Goal: Contribute content: Contribute content

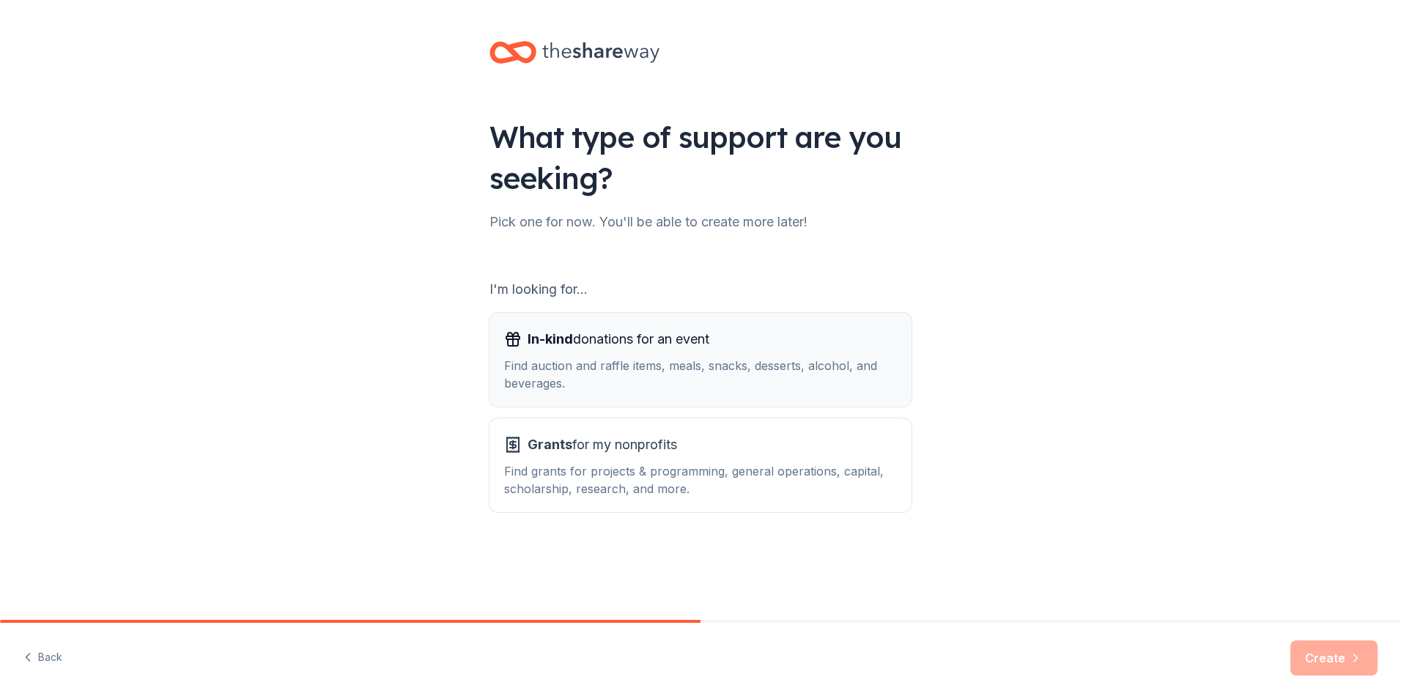
click at [596, 363] on div "Find auction and raffle items, meals, snacks, desserts, alcohol, and beverages." at bounding box center [700, 374] width 393 height 35
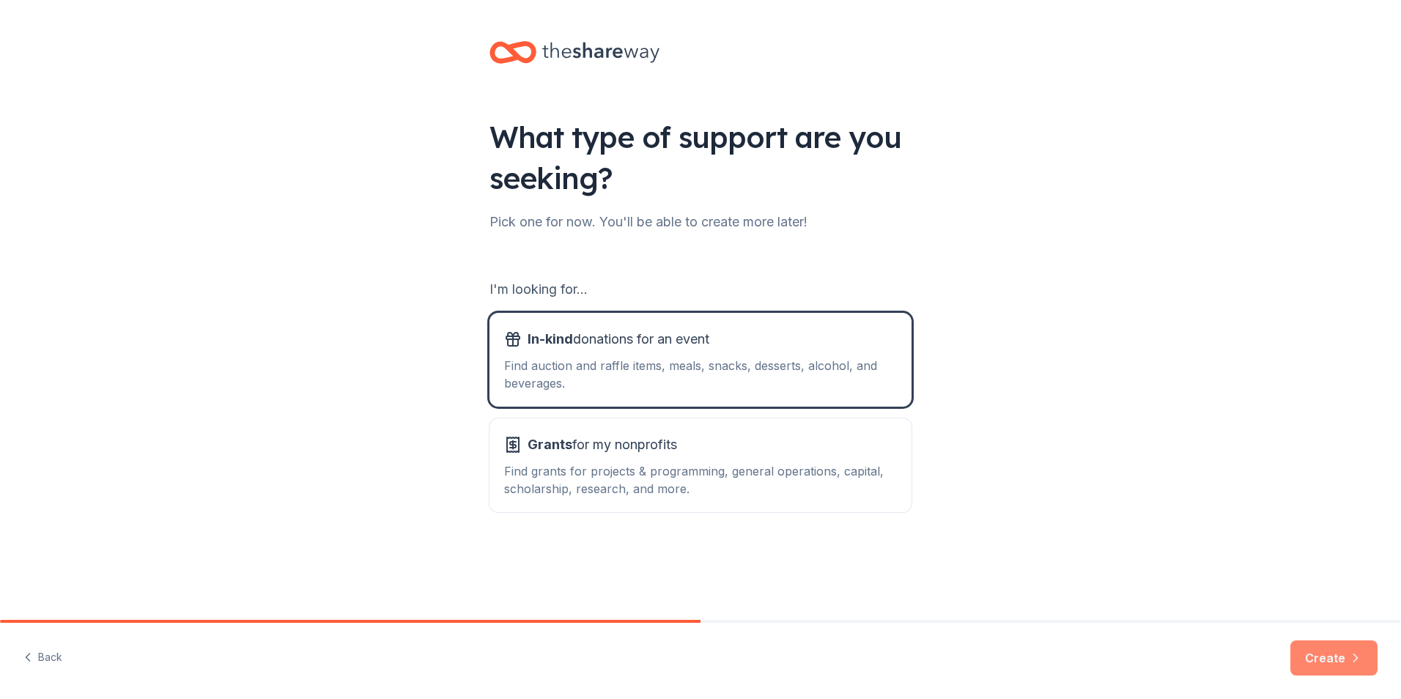
click at [1318, 656] on button "Create" at bounding box center [1333, 657] width 87 height 35
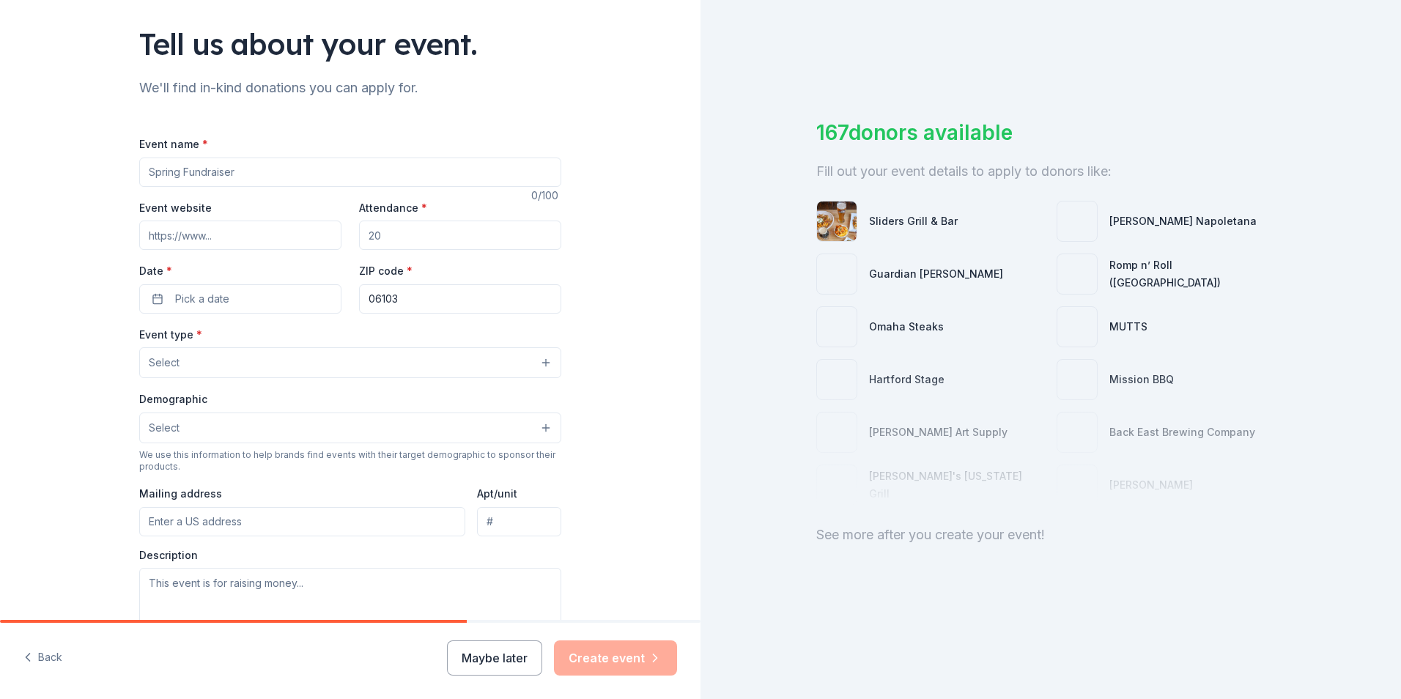
scroll to position [62, 0]
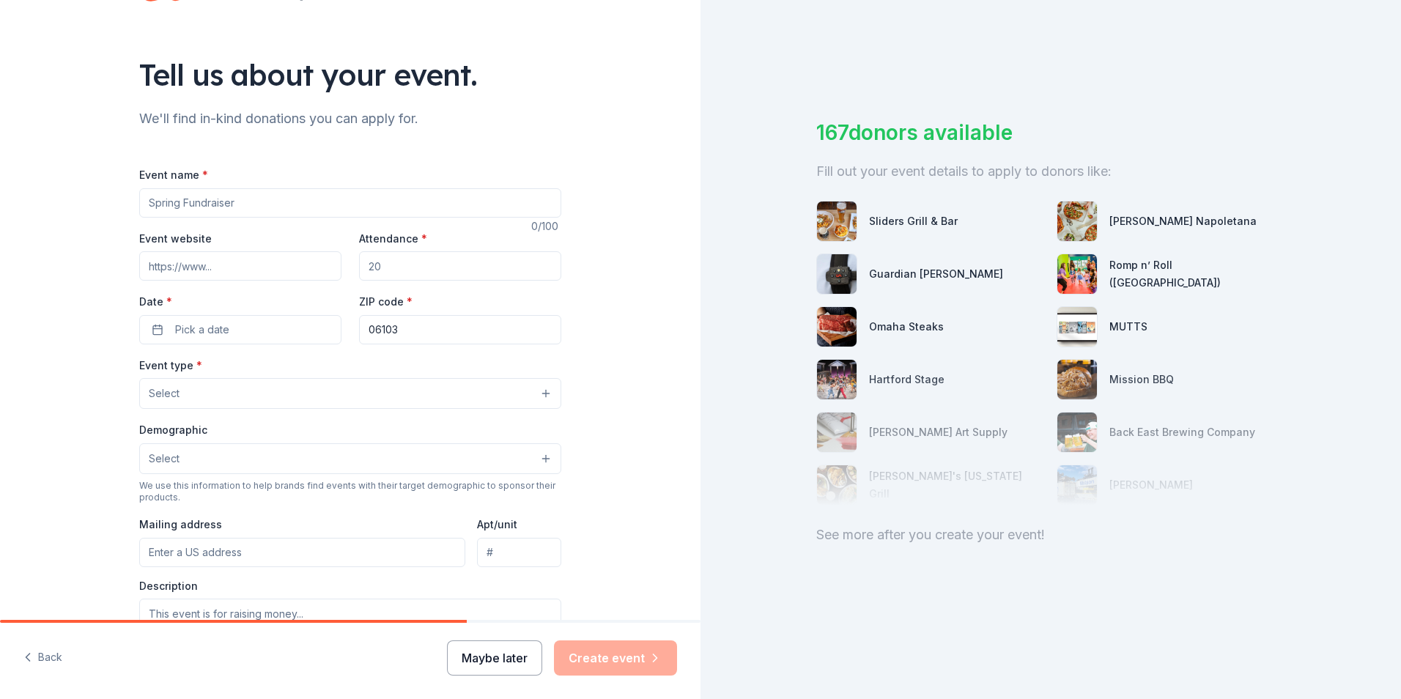
click at [496, 667] on button "Maybe later" at bounding box center [494, 657] width 95 height 35
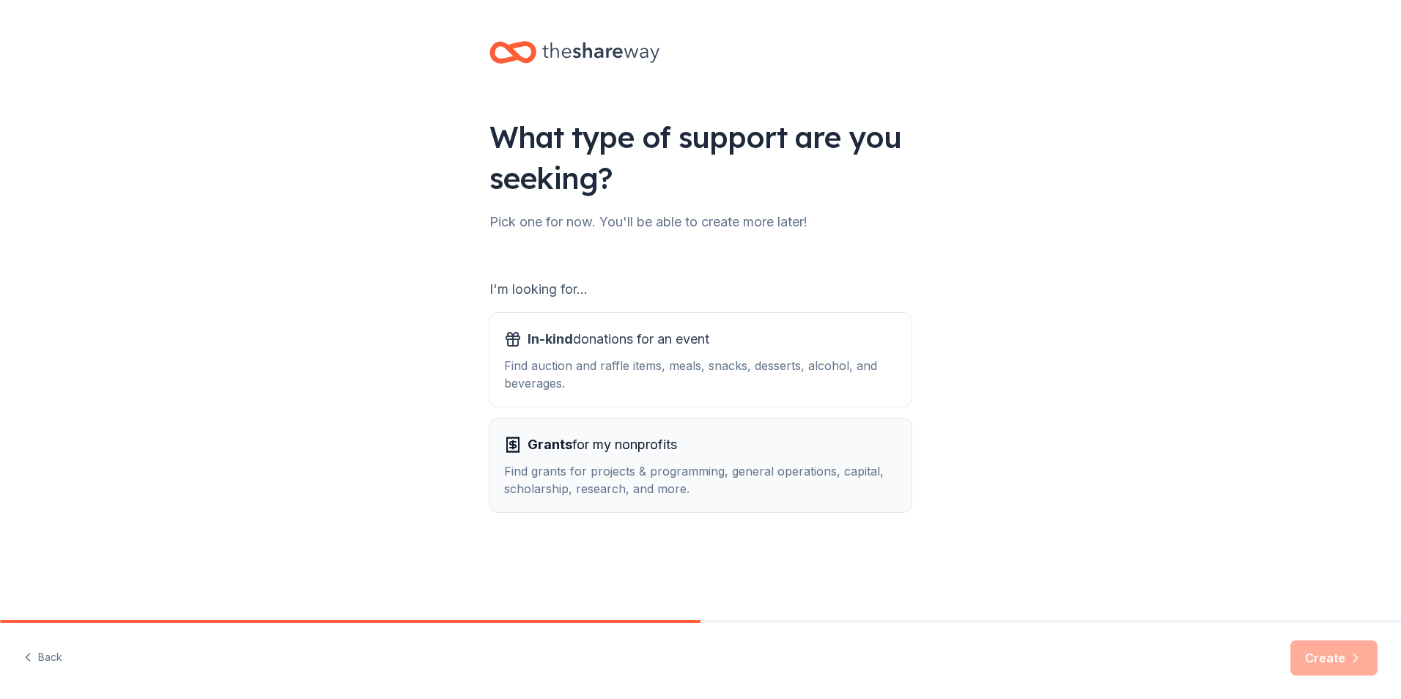
click at [671, 480] on div "Find grants for projects & programming, general operations, capital, scholarshi…" at bounding box center [700, 479] width 393 height 35
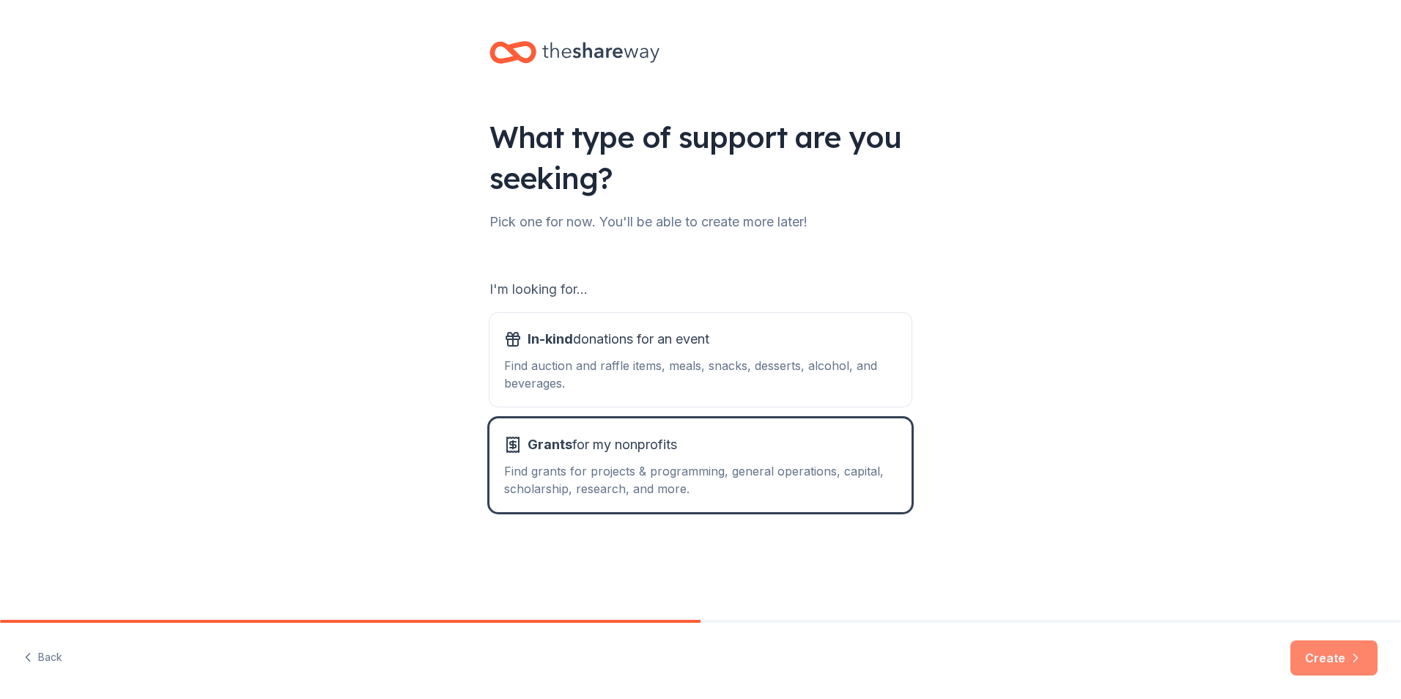
click at [1348, 651] on icon "button" at bounding box center [1355, 658] width 15 height 15
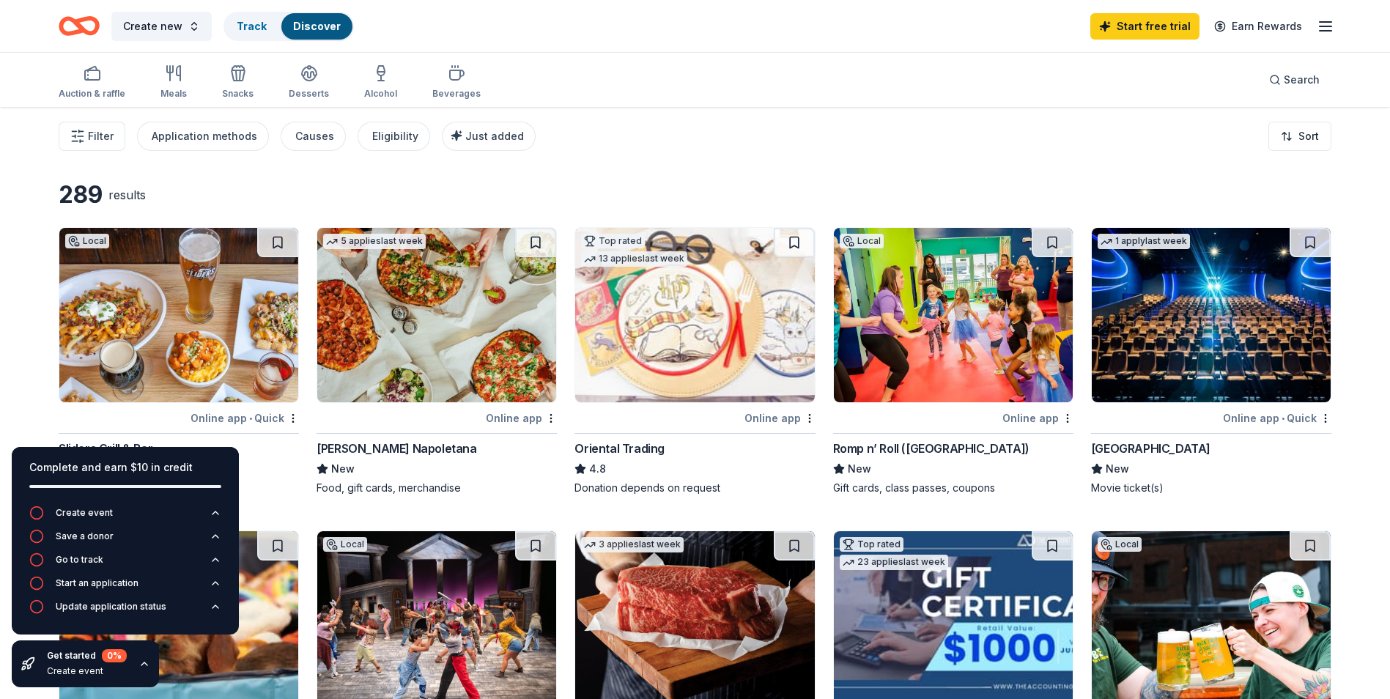
click at [716, 135] on div "Filter Application methods Causes Eligibility Just added Sort" at bounding box center [695, 136] width 1390 height 59
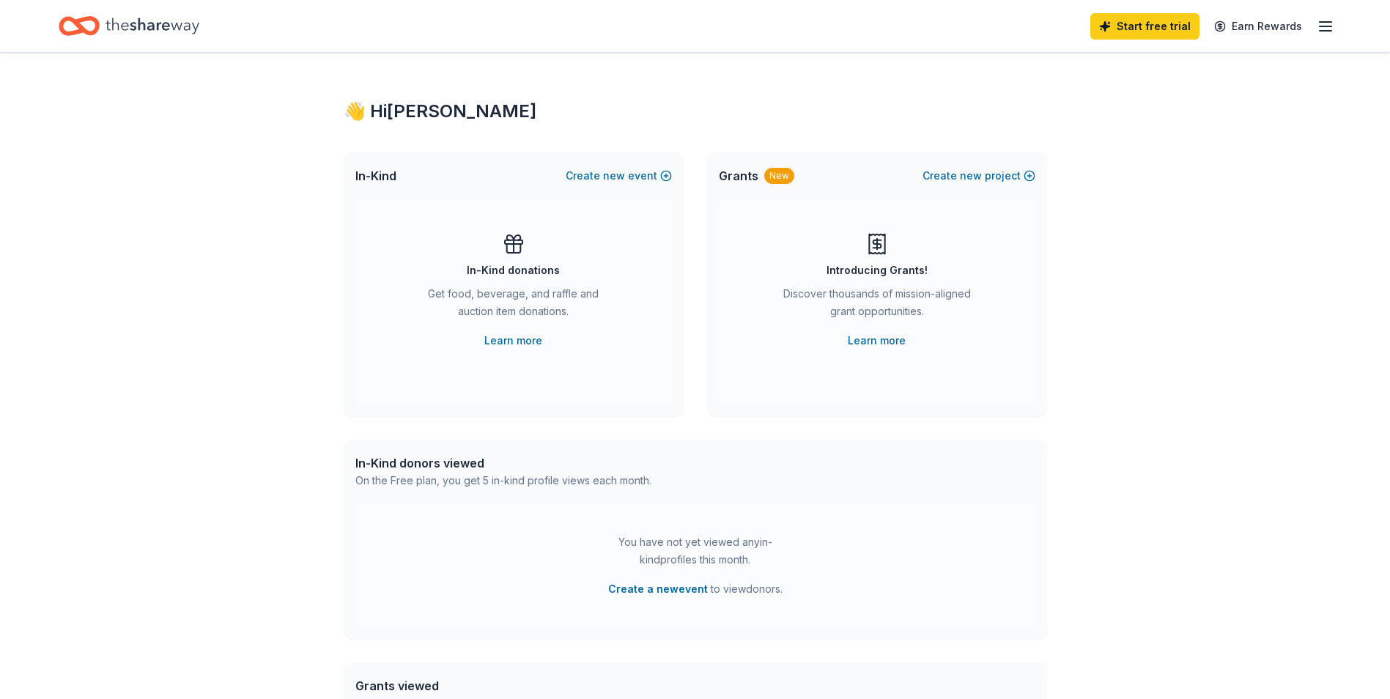
click at [515, 311] on div "Get food, beverage, and raffle and auction item donations." at bounding box center [513, 305] width 199 height 41
click at [1148, 25] on link "Start free trial" at bounding box center [1144, 26] width 109 height 26
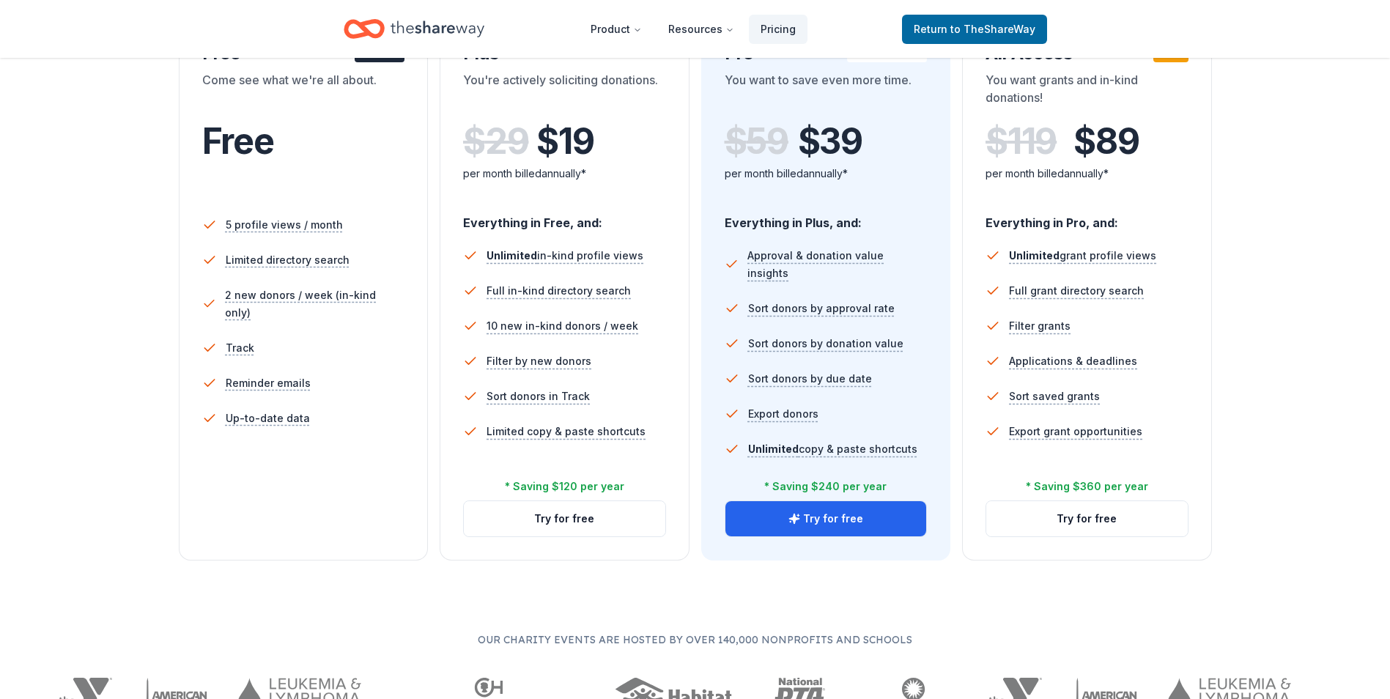
scroll to position [220, 0]
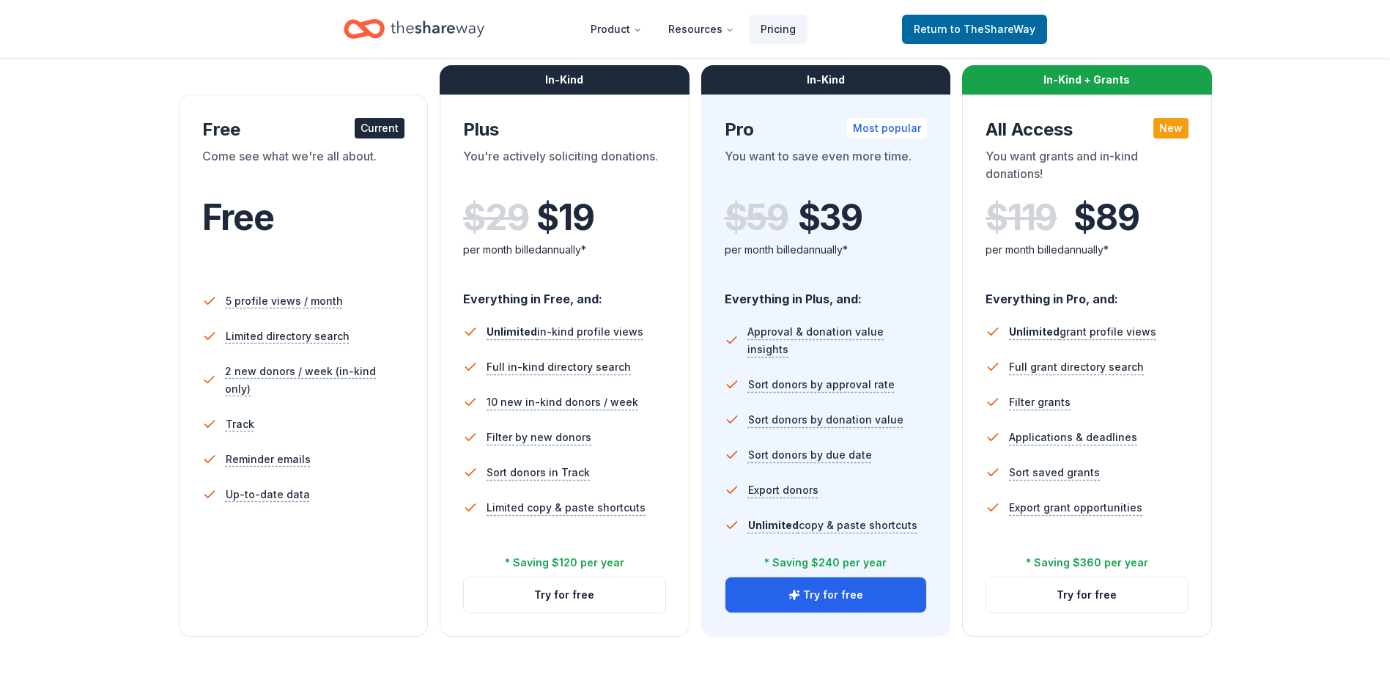
click at [344, 176] on div "Come see what we're all about." at bounding box center [303, 167] width 203 height 41
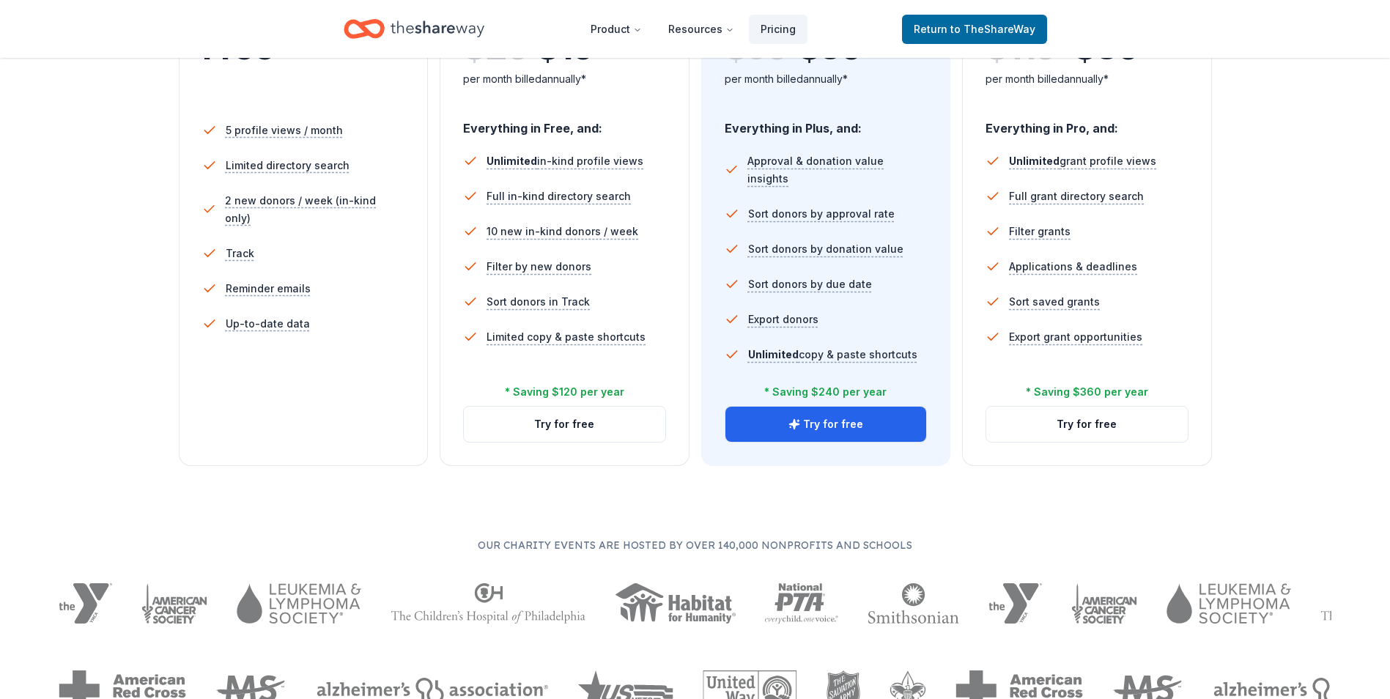
scroll to position [440, 0]
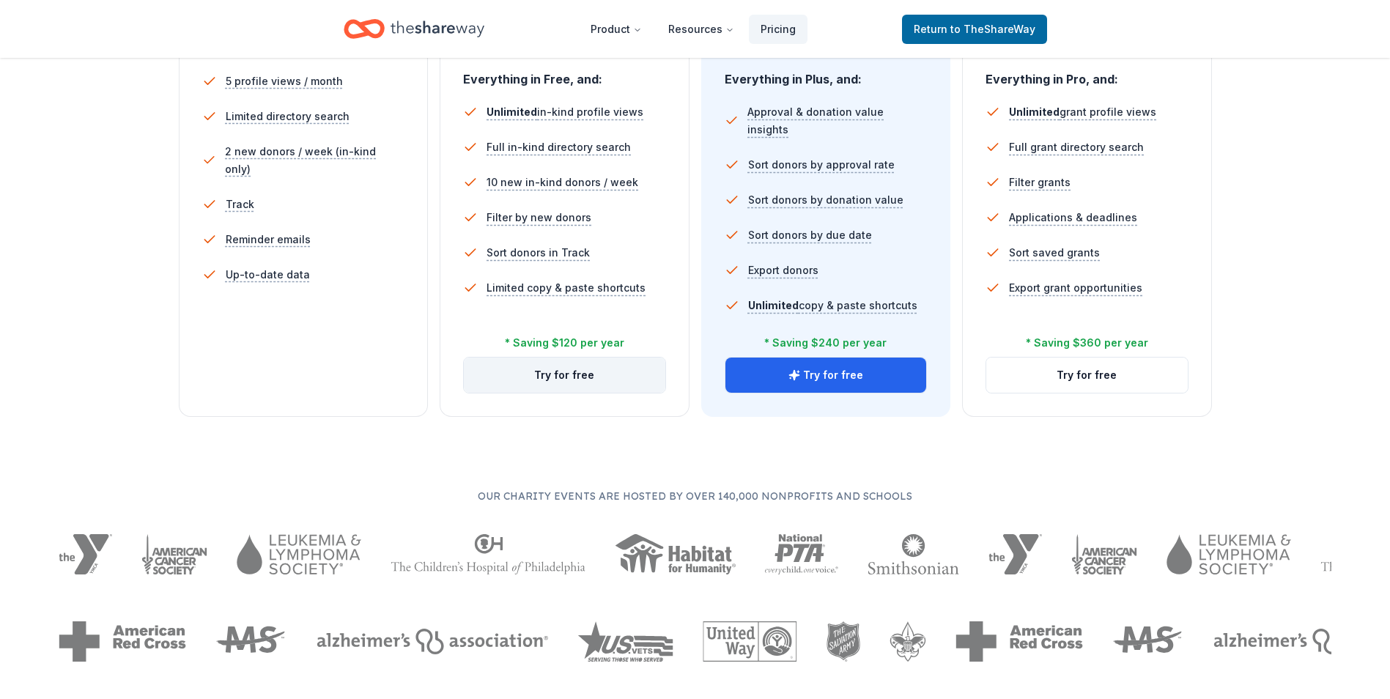
click at [590, 374] on button "Try for free" at bounding box center [565, 375] width 202 height 35
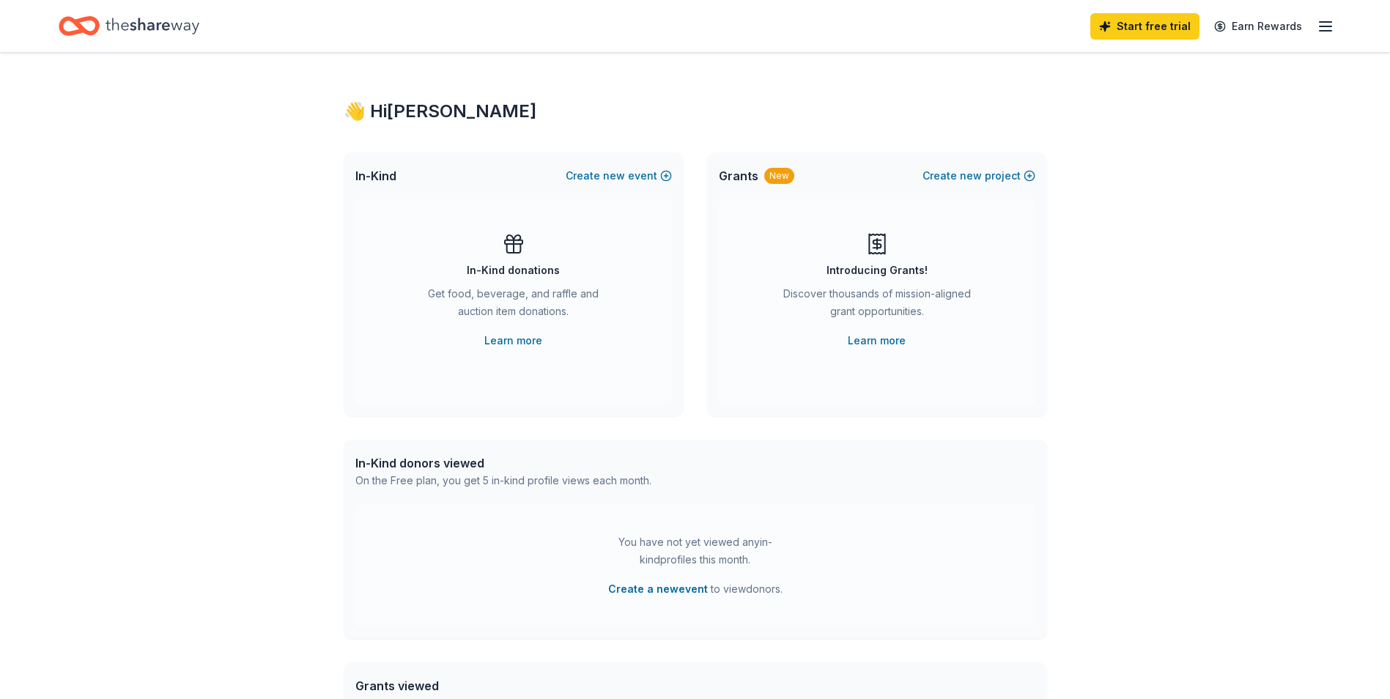
click at [1324, 28] on icon "button" at bounding box center [1326, 27] width 18 height 18
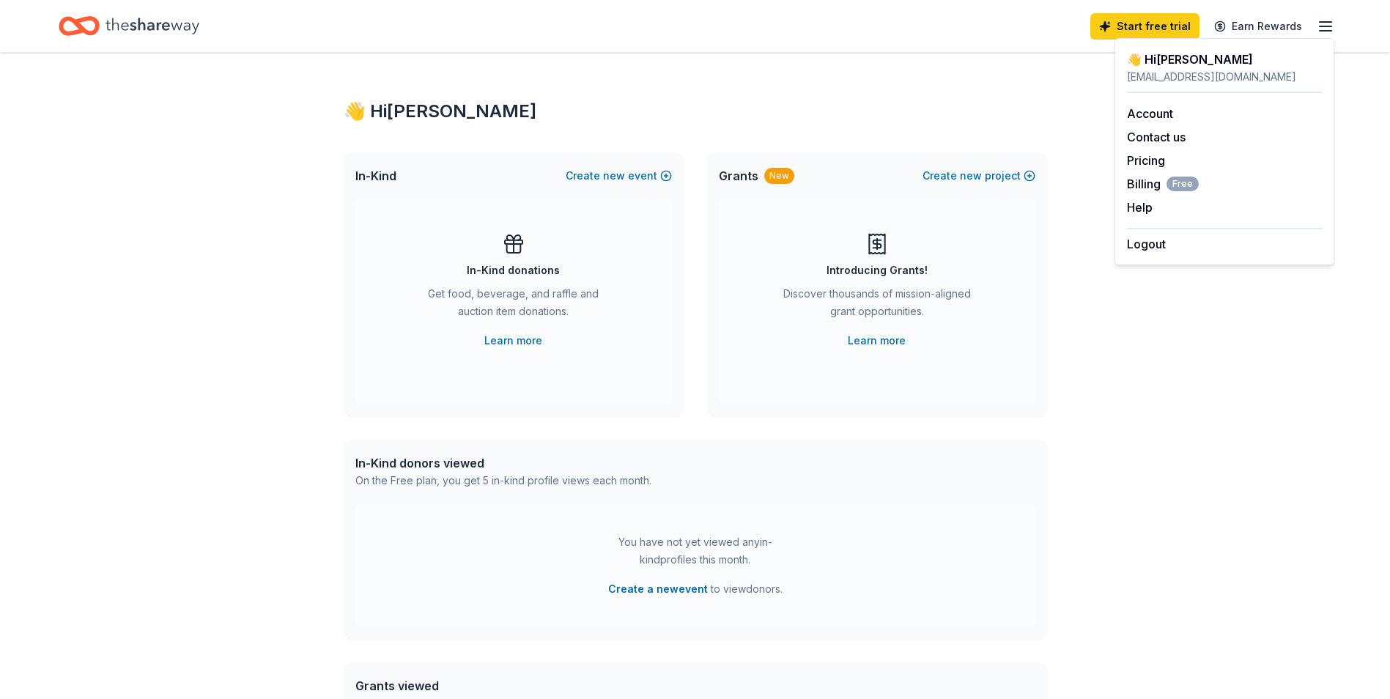
click at [1274, 347] on div "👋 Hi Sonda In-Kind Create new event In-Kind donations Get food, beverage, and r…" at bounding box center [695, 481] width 1390 height 856
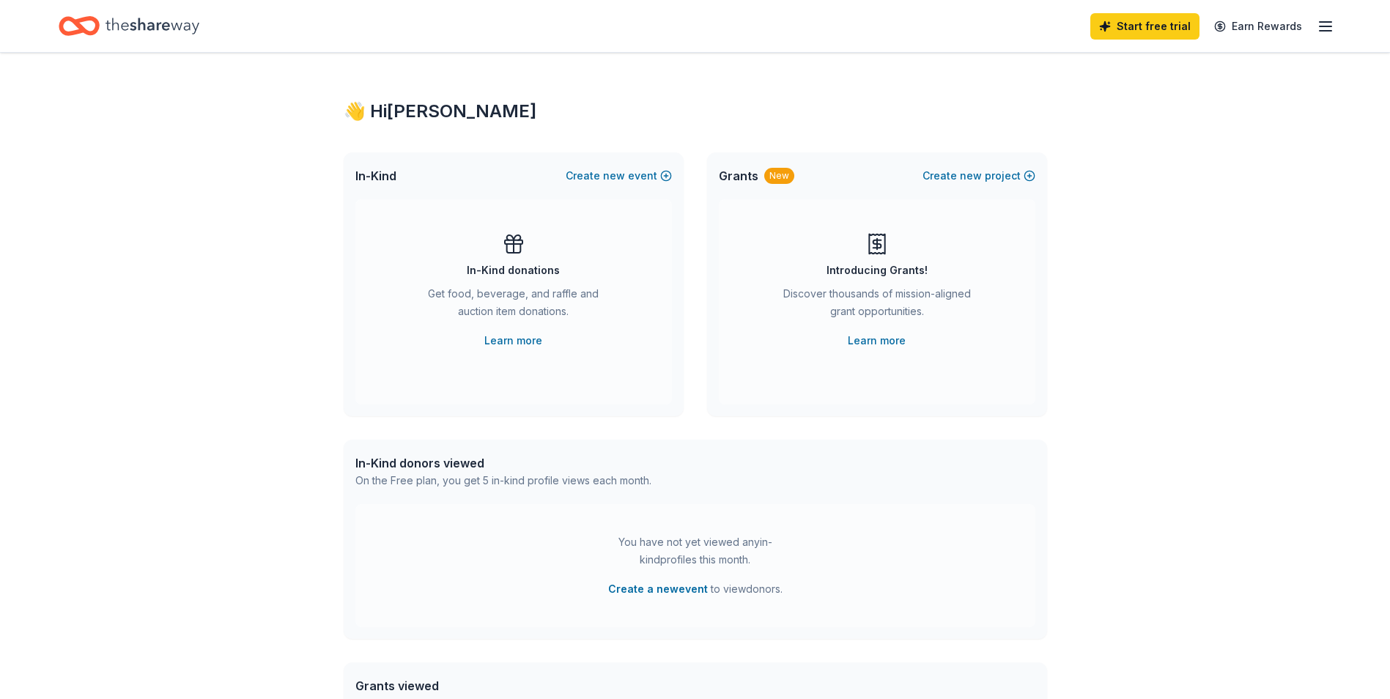
click at [1190, 275] on div "👋 Hi Sonda In-Kind Create new event In-Kind donations Get food, beverage, and r…" at bounding box center [695, 481] width 1390 height 856
click at [512, 339] on link "Learn more" at bounding box center [513, 341] width 58 height 18
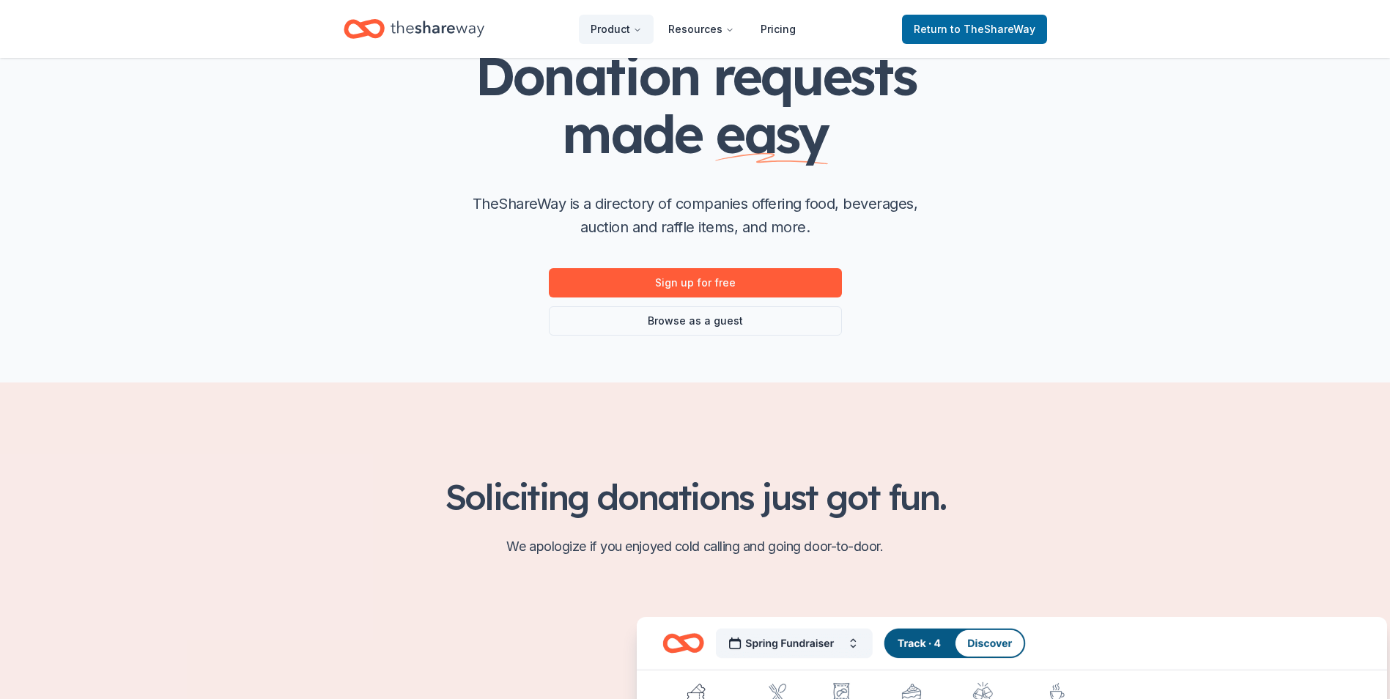
scroll to position [73, 0]
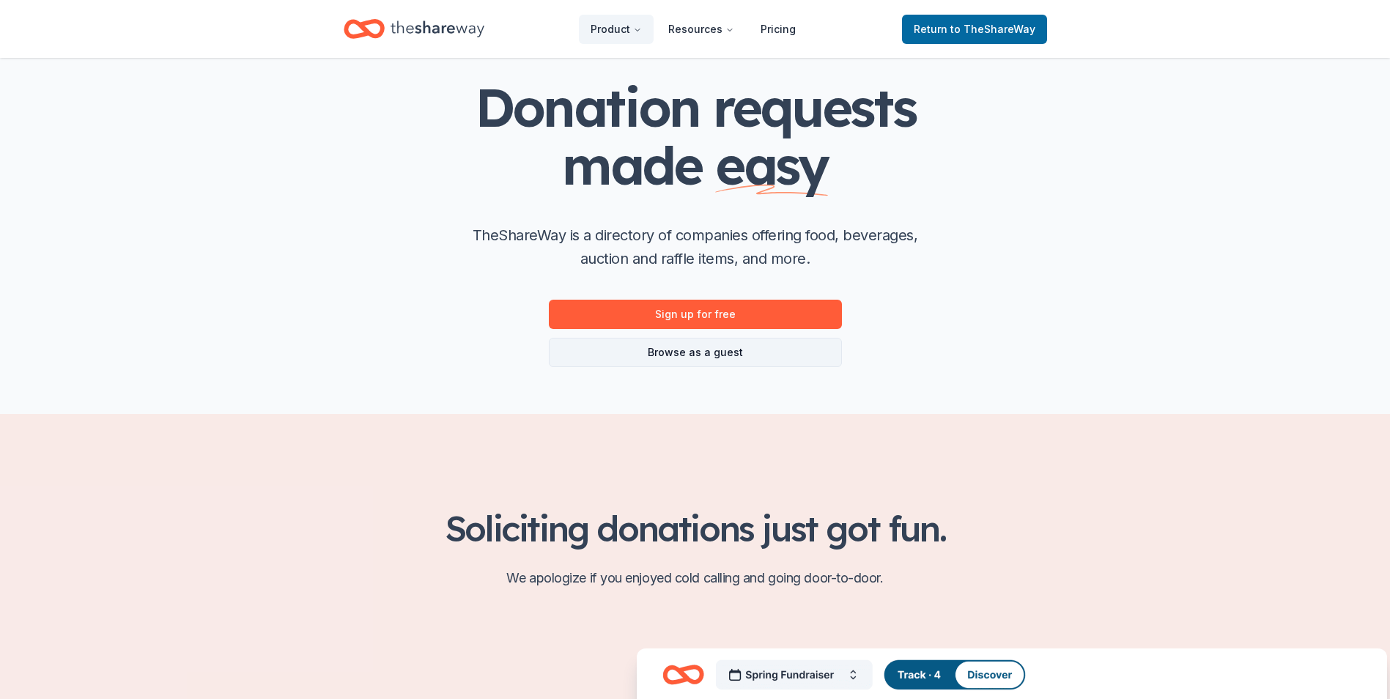
click at [695, 352] on link "Browse as a guest" at bounding box center [695, 352] width 293 height 29
click at [697, 311] on link "Sign up for free" at bounding box center [695, 314] width 293 height 29
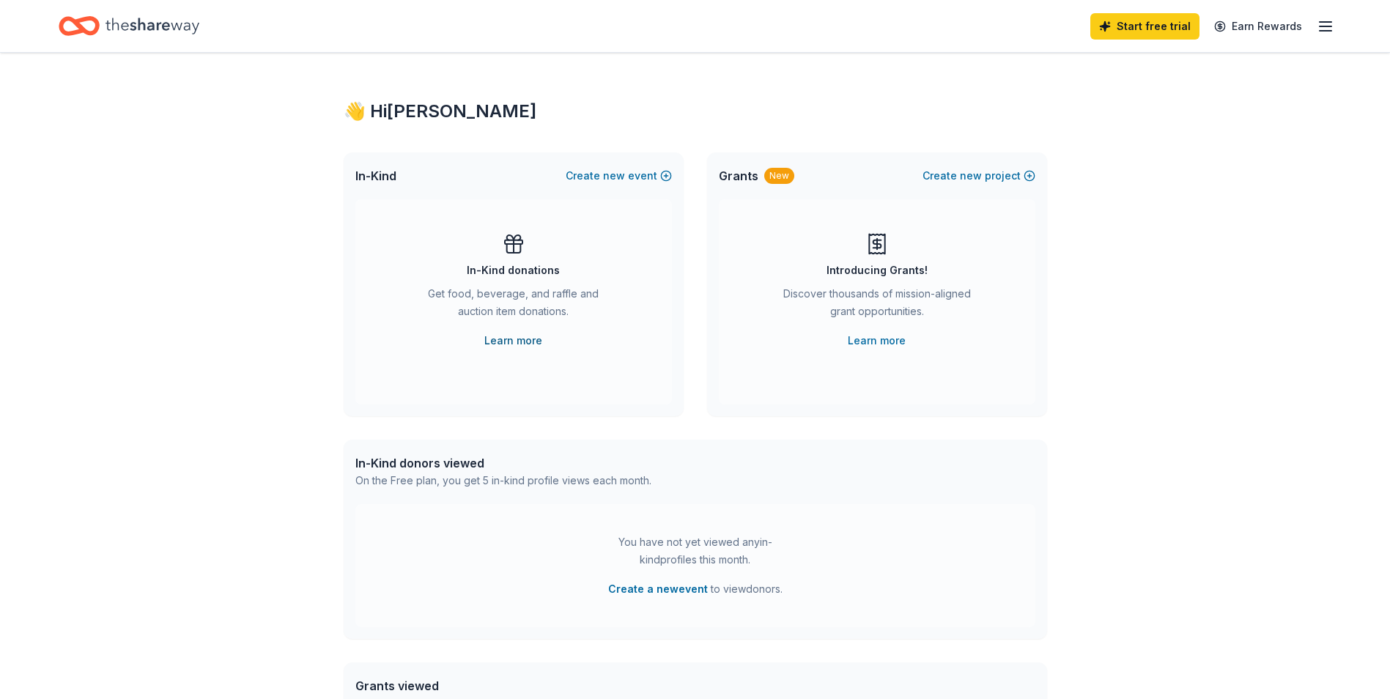
click at [494, 335] on link "Learn more" at bounding box center [513, 341] width 58 height 18
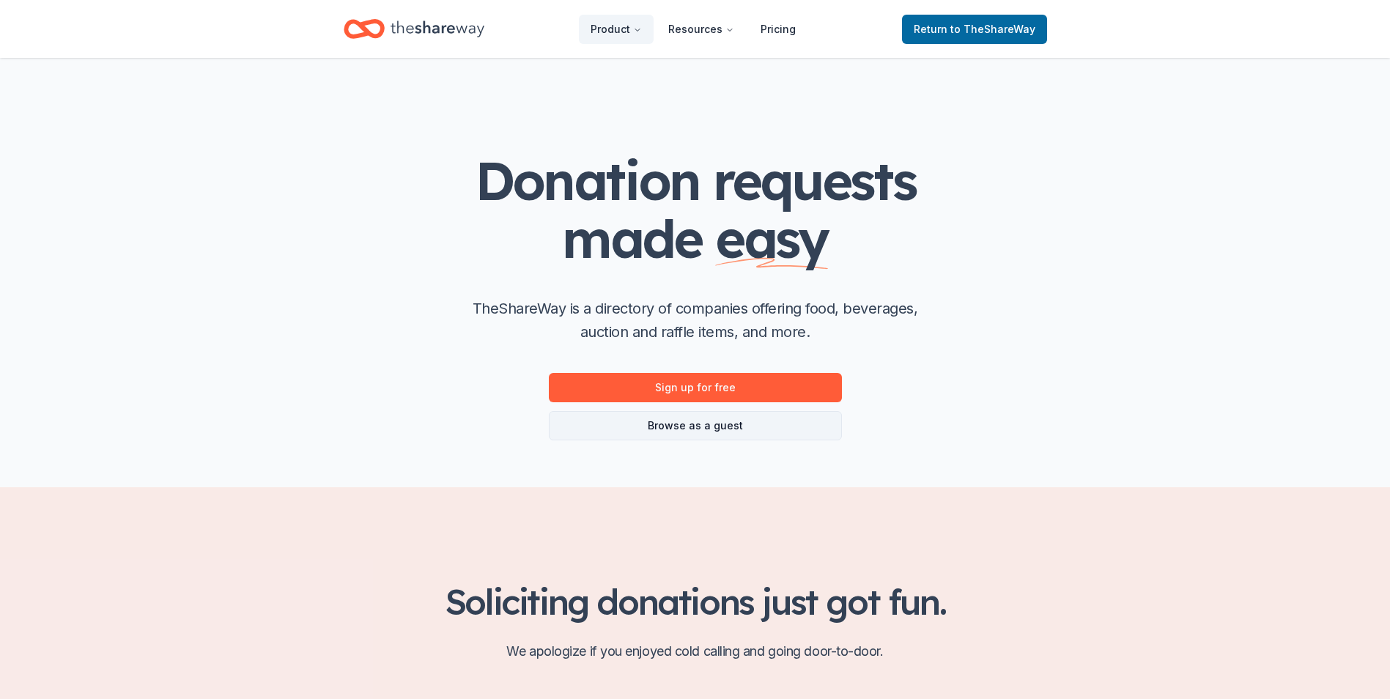
click at [685, 432] on link "Browse as a guest" at bounding box center [695, 425] width 293 height 29
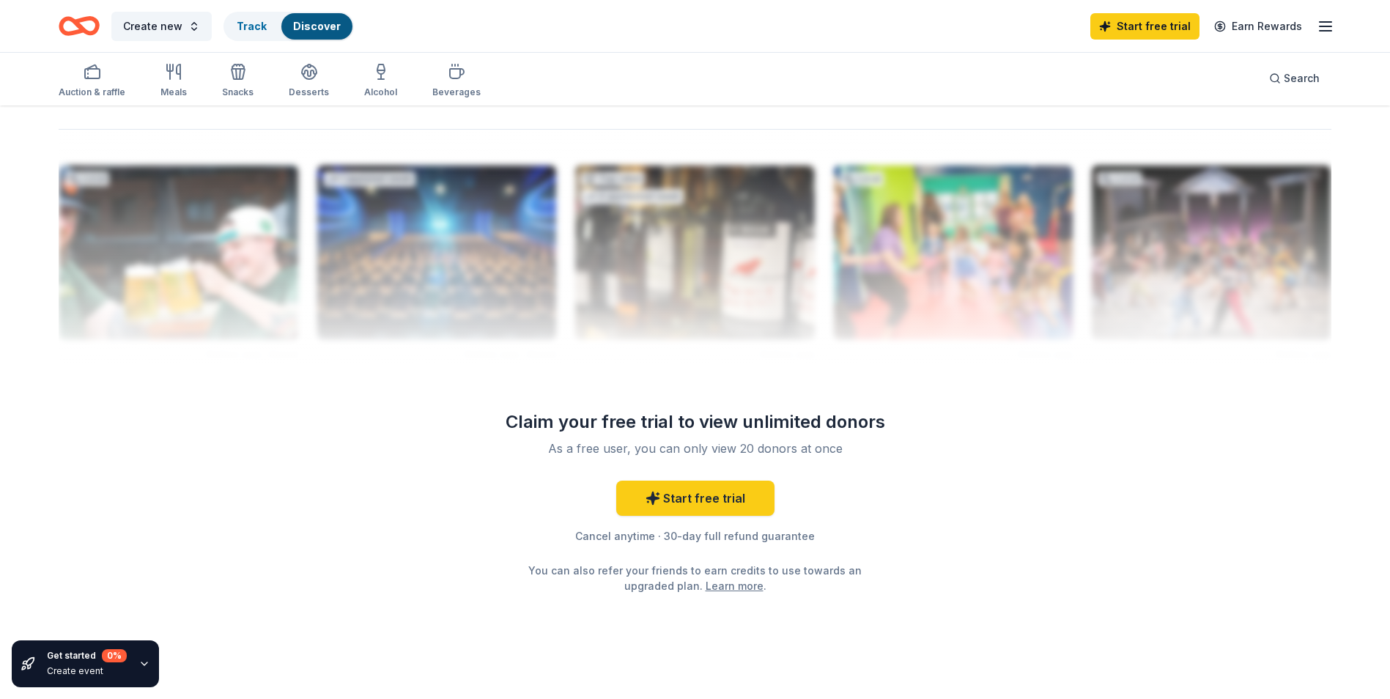
scroll to position [1373, 0]
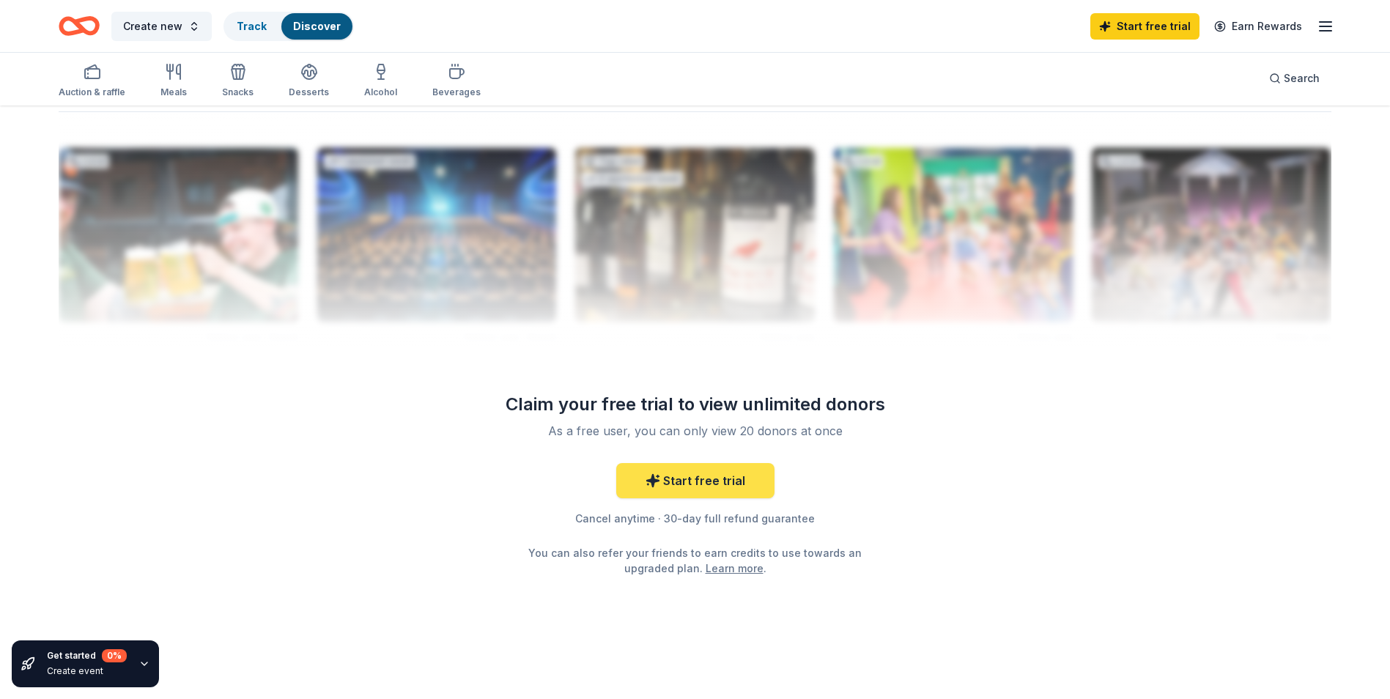
click at [670, 476] on link "Start free trial" at bounding box center [695, 480] width 158 height 35
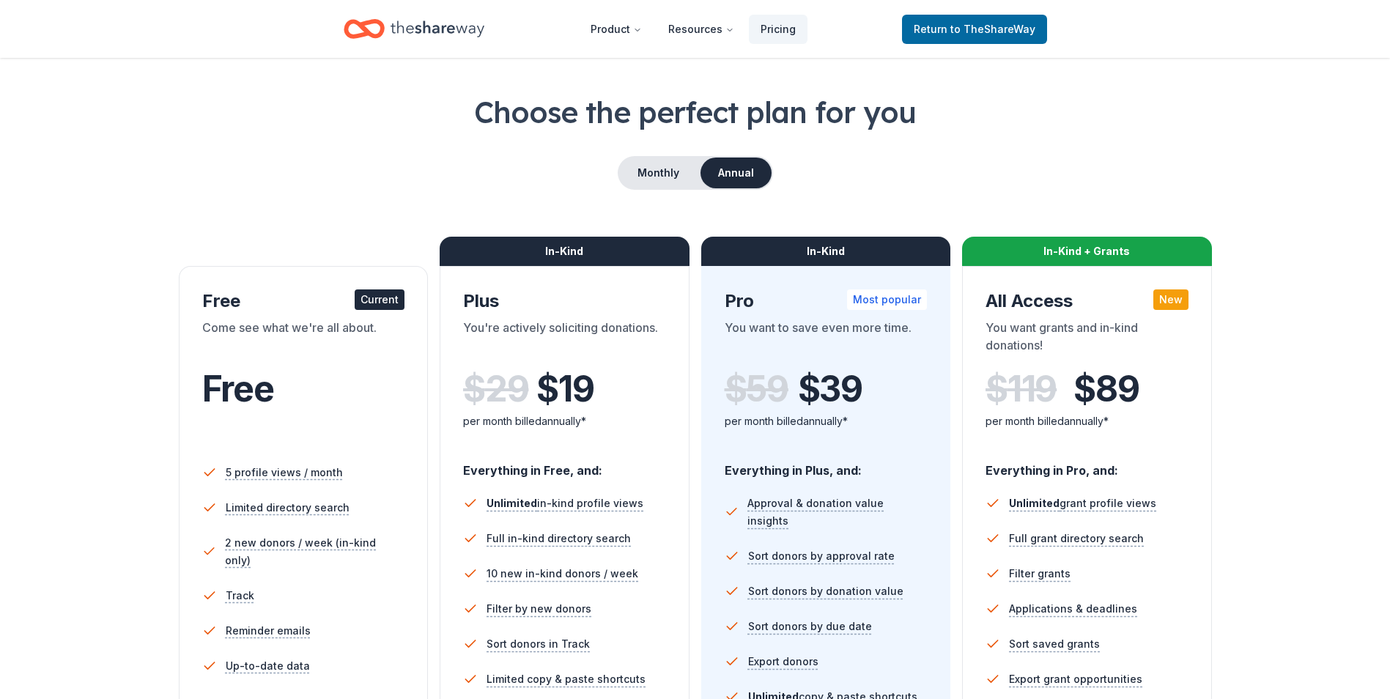
scroll to position [73, 0]
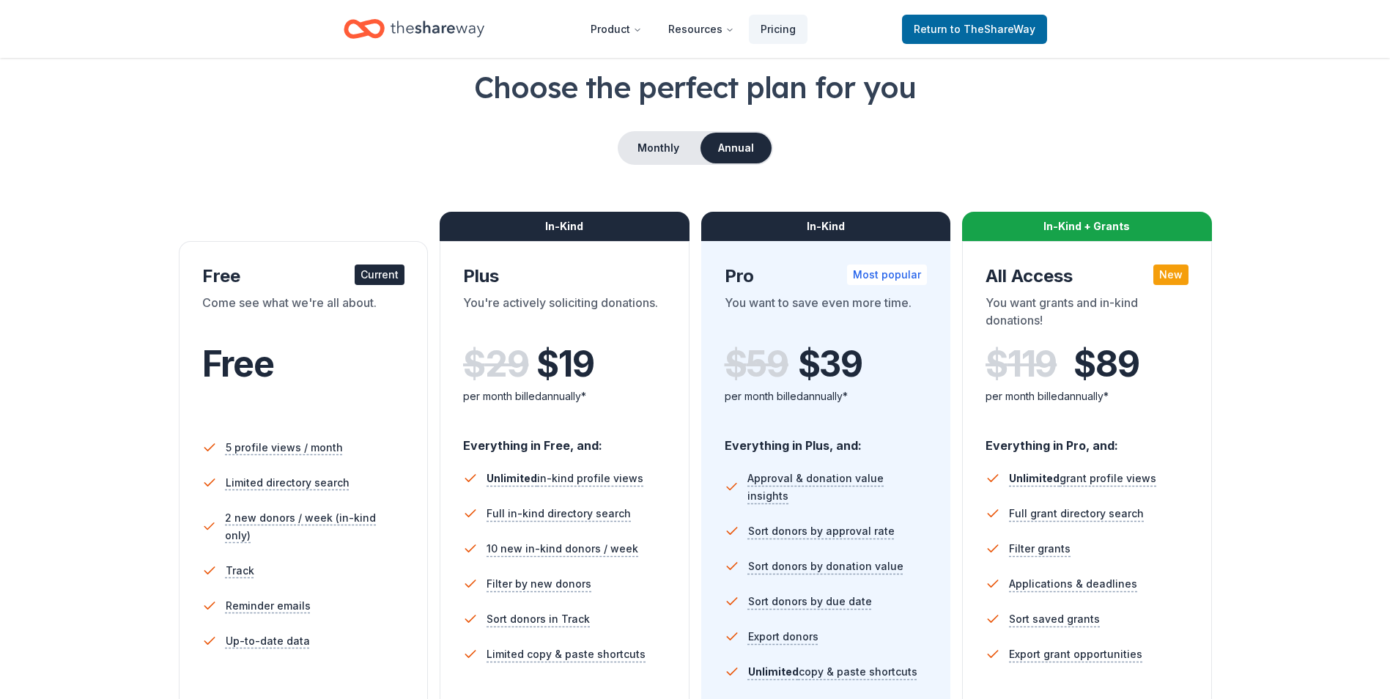
click at [390, 258] on div "Free Current Come see what we're all about. Free 5 profile views / month Limite…" at bounding box center [304, 512] width 250 height 542
click at [380, 272] on div "Current" at bounding box center [380, 275] width 50 height 21
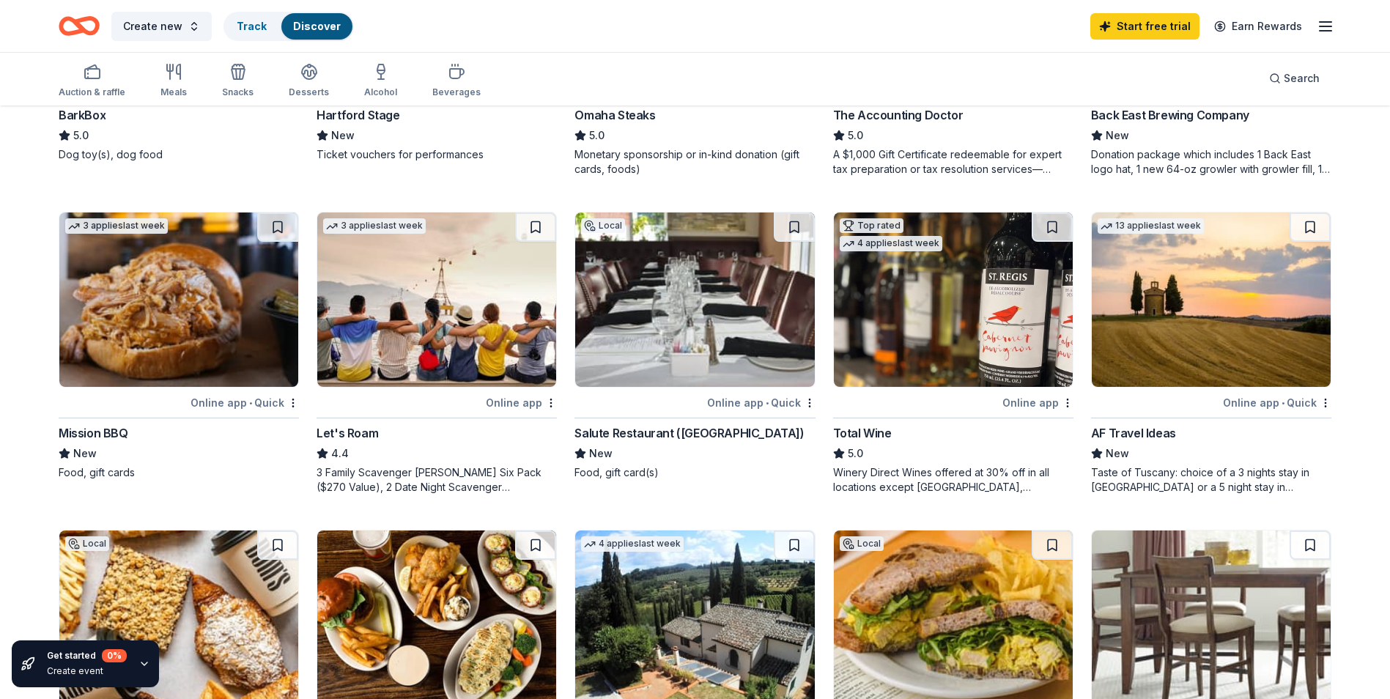
scroll to position [676, 0]
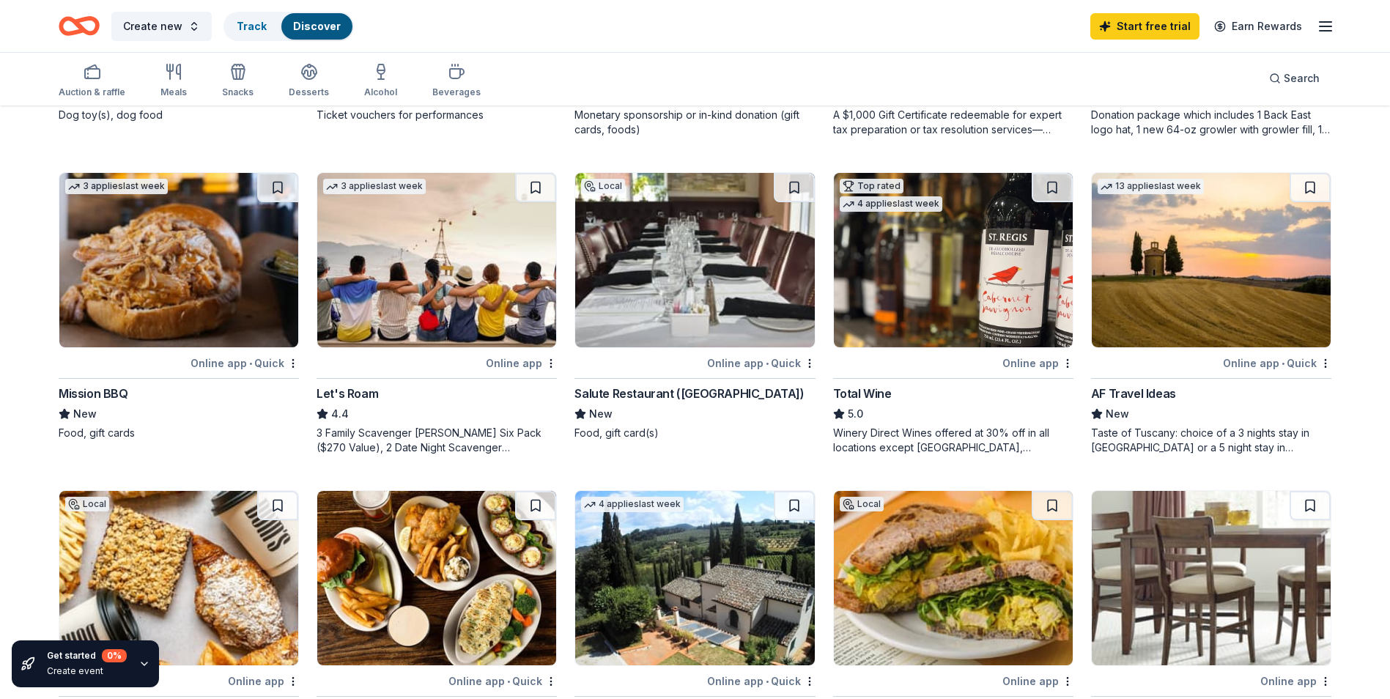
click at [963, 440] on div "Winery Direct Wines offered at 30% off in all locations except [GEOGRAPHIC_DATA…" at bounding box center [953, 440] width 240 height 29
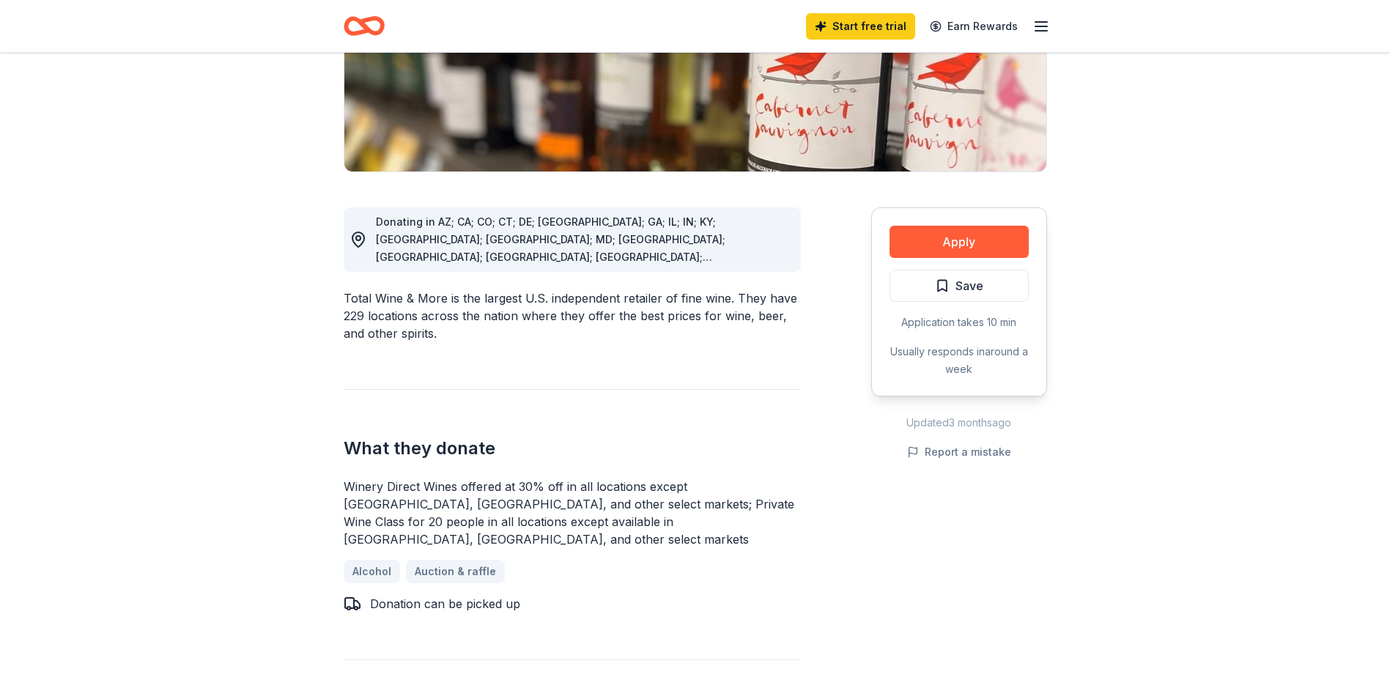
scroll to position [293, 0]
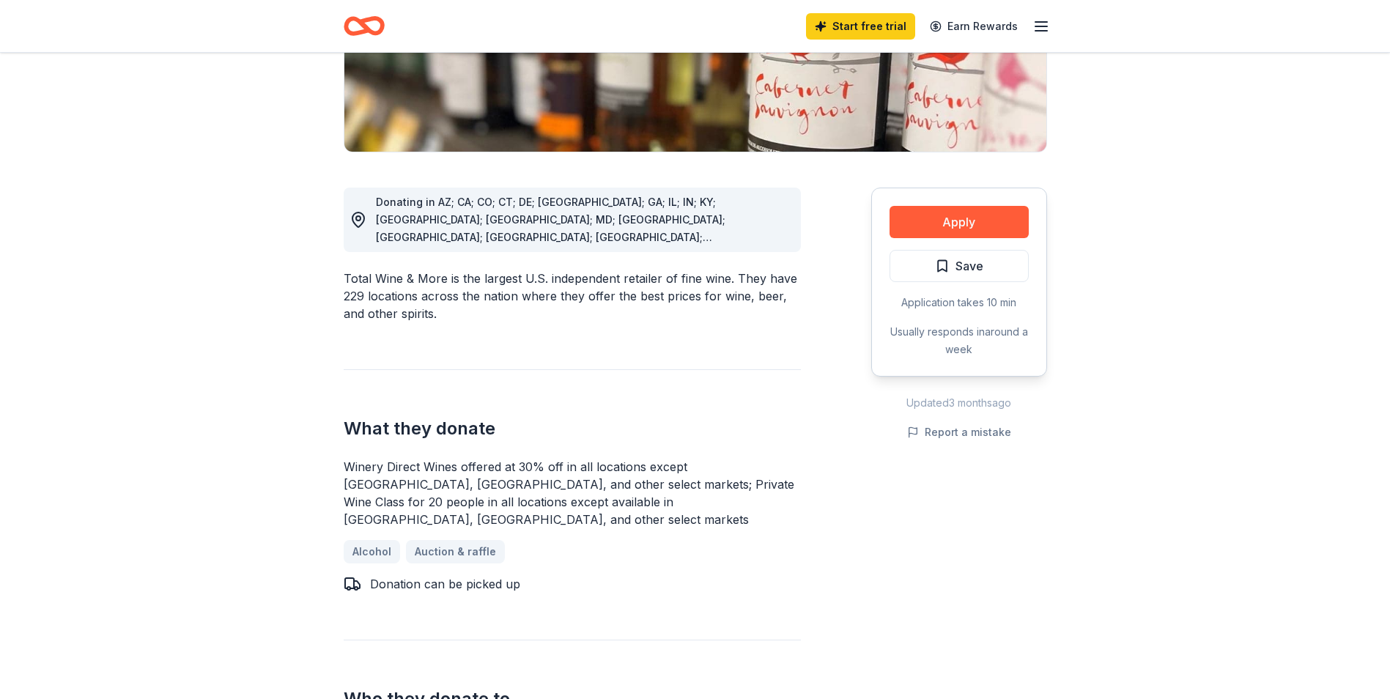
click at [453, 540] on div "Alcohol Auction & raffle" at bounding box center [572, 551] width 457 height 23
click at [953, 210] on button "Apply" at bounding box center [959, 222] width 139 height 32
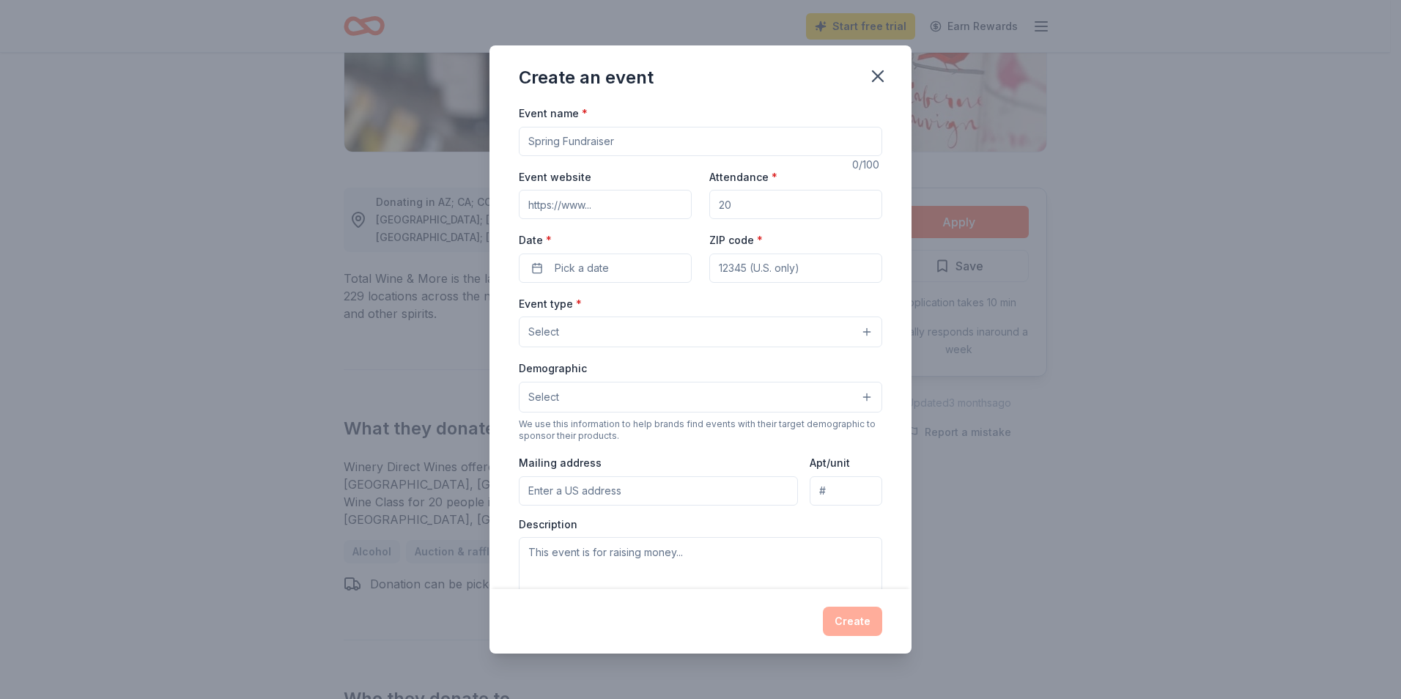
click at [606, 138] on input "Event name *" at bounding box center [700, 141] width 363 height 29
drag, startPoint x: 647, startPoint y: 141, endPoint x: 434, endPoint y: 152, distance: 213.5
click at [434, 152] on div "Create an event Event name * 0 /100 Event website Attendance * Date * Pick a da…" at bounding box center [700, 349] width 1401 height 699
type input "S"
click at [611, 270] on button "Pick a date" at bounding box center [605, 268] width 173 height 29
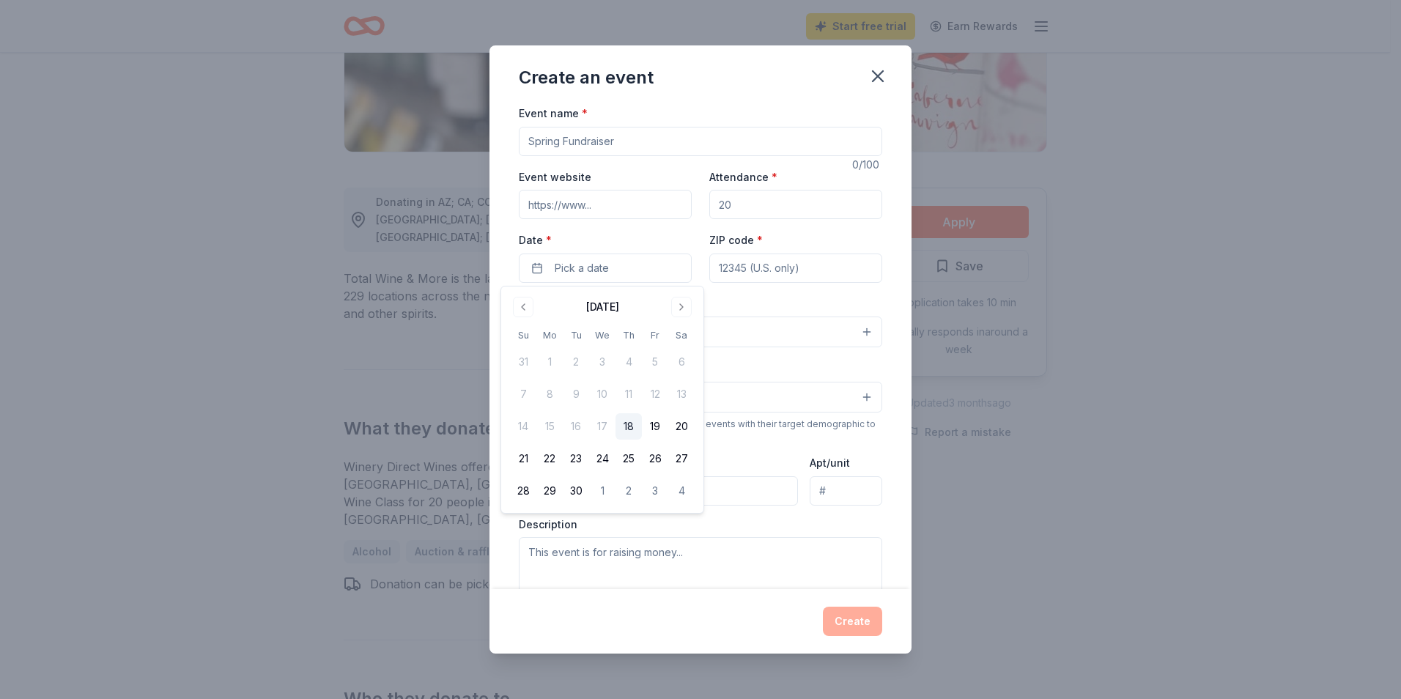
click at [895, 361] on div "Event name * 0 /100 Event website Attendance * Date * Pick a date ZIP code * Ev…" at bounding box center [700, 346] width 422 height 485
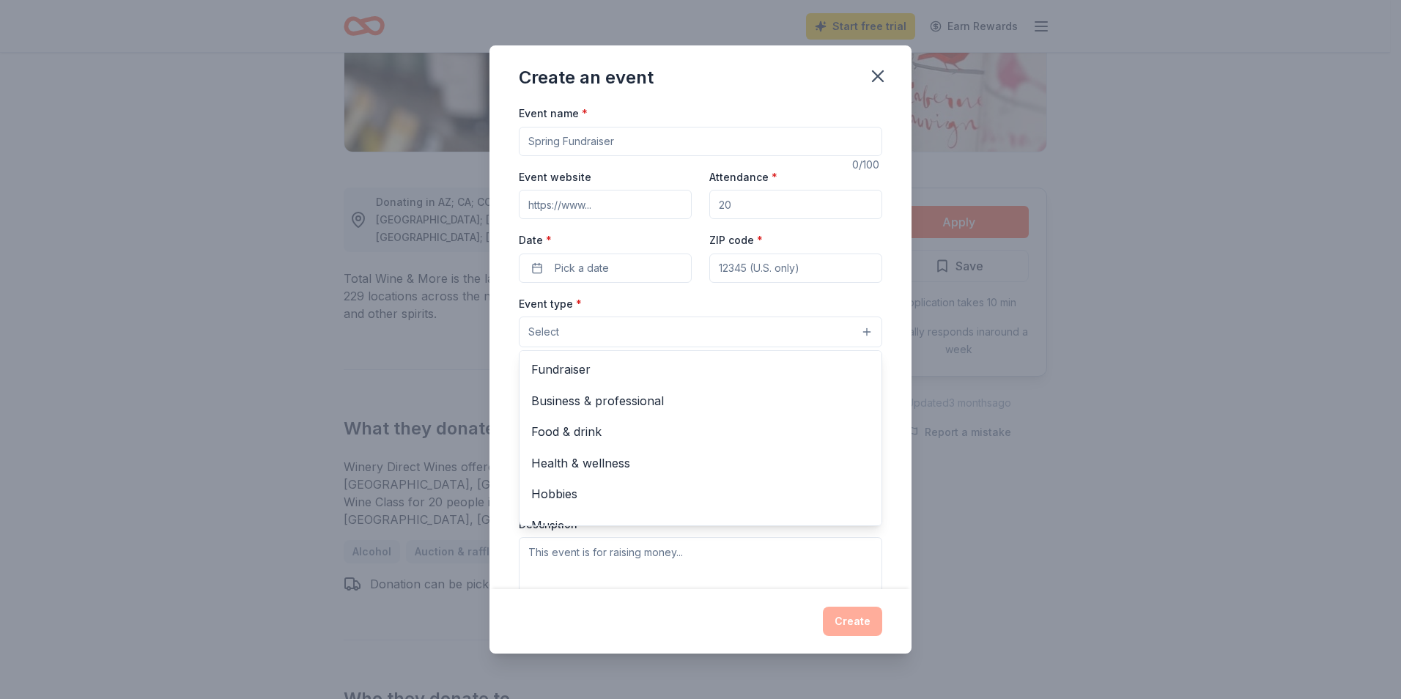
click at [695, 341] on button "Select" at bounding box center [700, 332] width 363 height 31
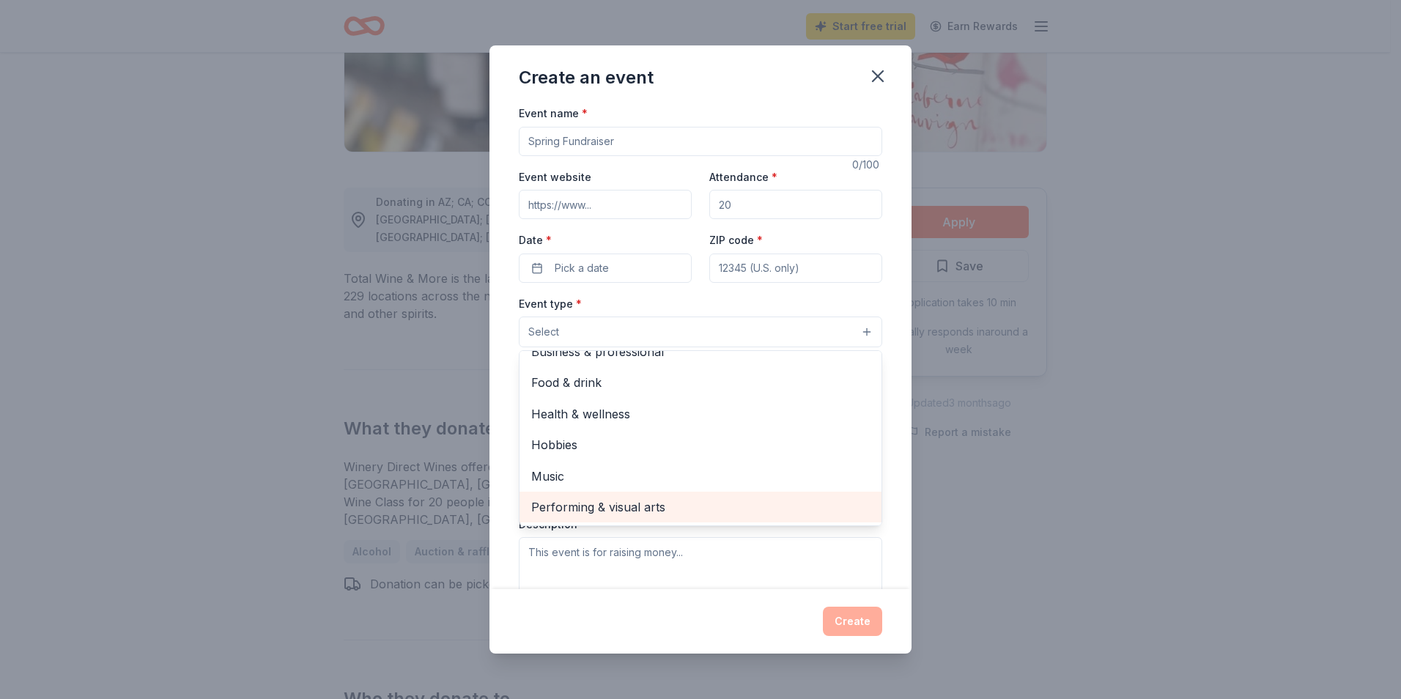
click at [586, 507] on span "Performing & visual arts" at bounding box center [700, 507] width 339 height 19
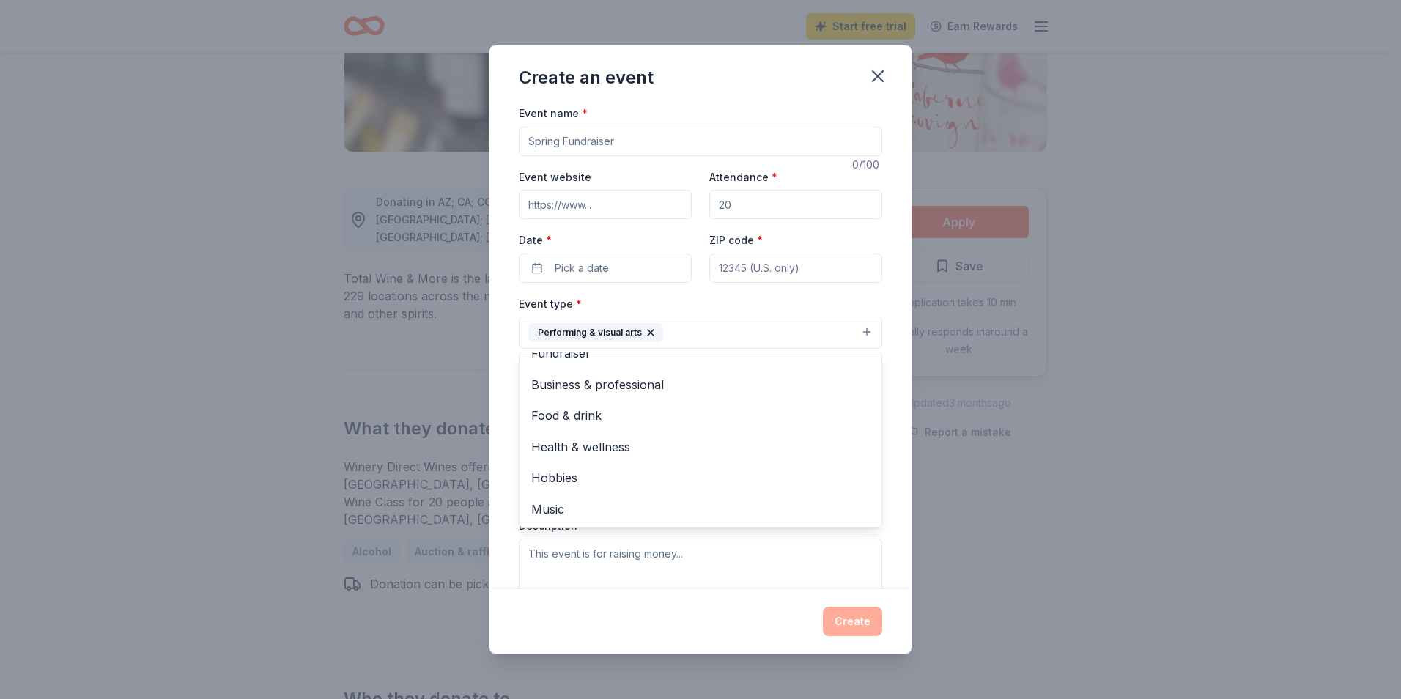
click at [891, 414] on div "Event name * 0 /100 Event website Attendance * Date * Pick a date ZIP code * Ev…" at bounding box center [700, 346] width 422 height 485
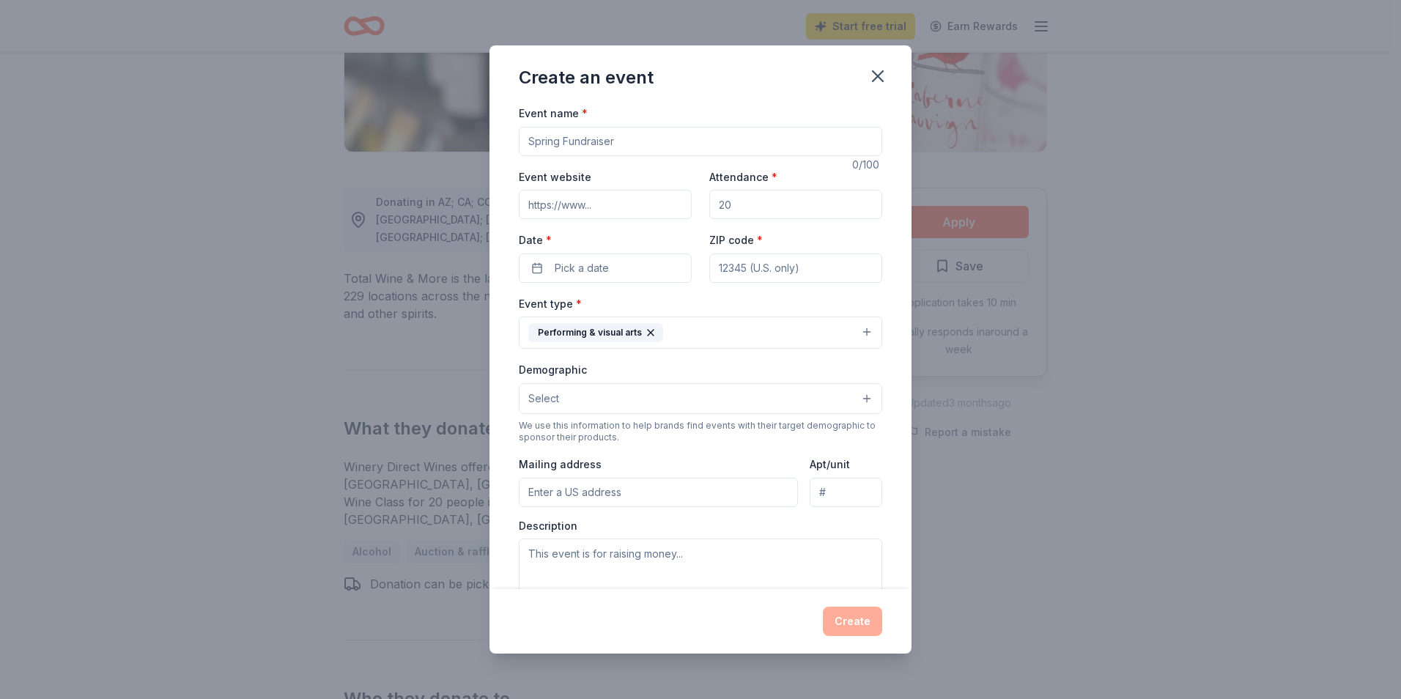
click at [658, 396] on button "Select" at bounding box center [700, 398] width 363 height 31
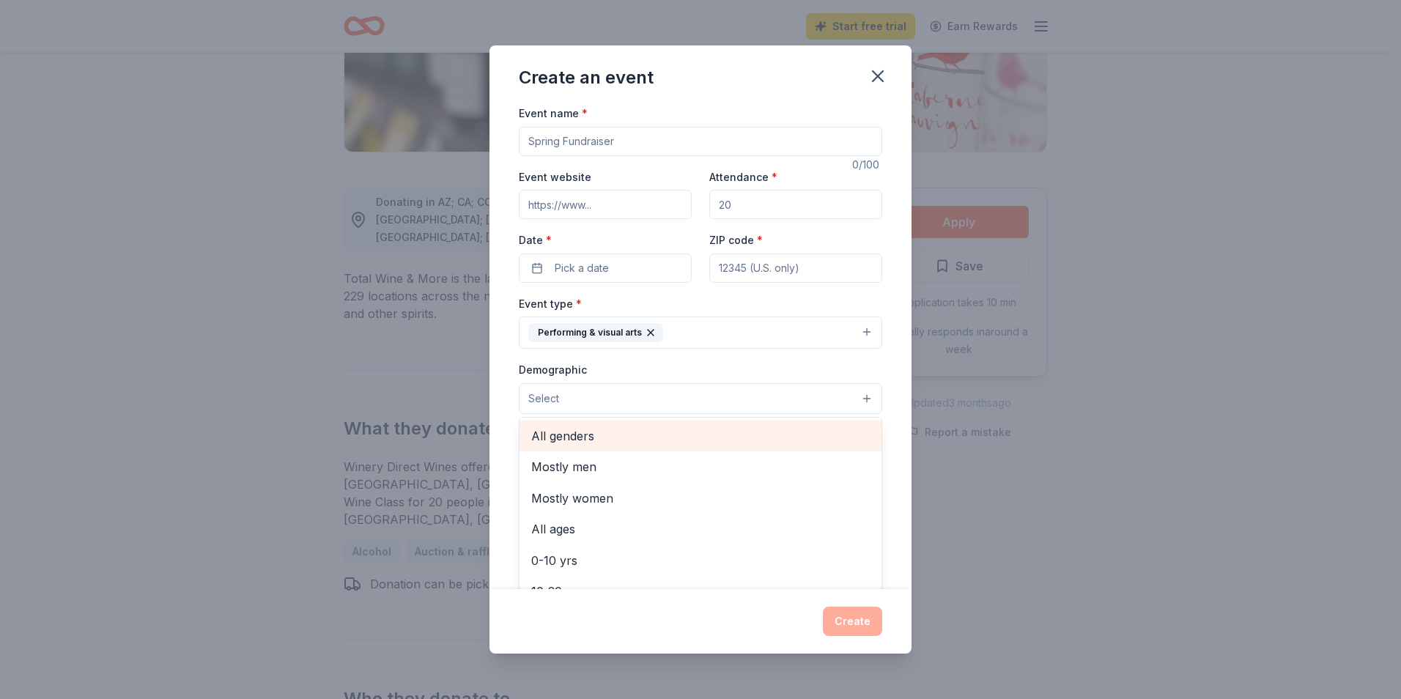
click at [566, 435] on span "All genders" at bounding box center [700, 435] width 339 height 19
click at [882, 433] on div "Event name * 0 /100 Event website Attendance * Date * Pick a date ZIP code * Ev…" at bounding box center [700, 346] width 422 height 485
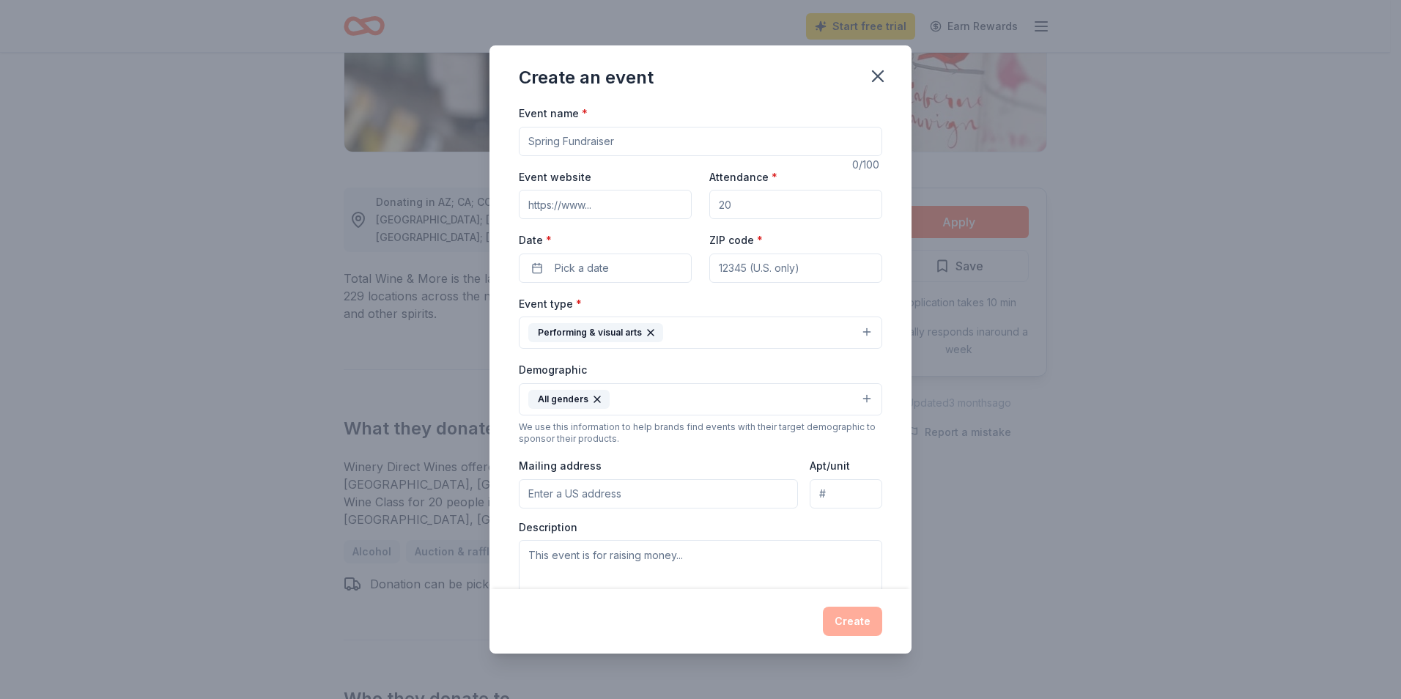
click at [619, 495] on input "Mailing address" at bounding box center [658, 493] width 279 height 29
type input "100 Pearl Street"
type input "06120"
type input "12th Floor"
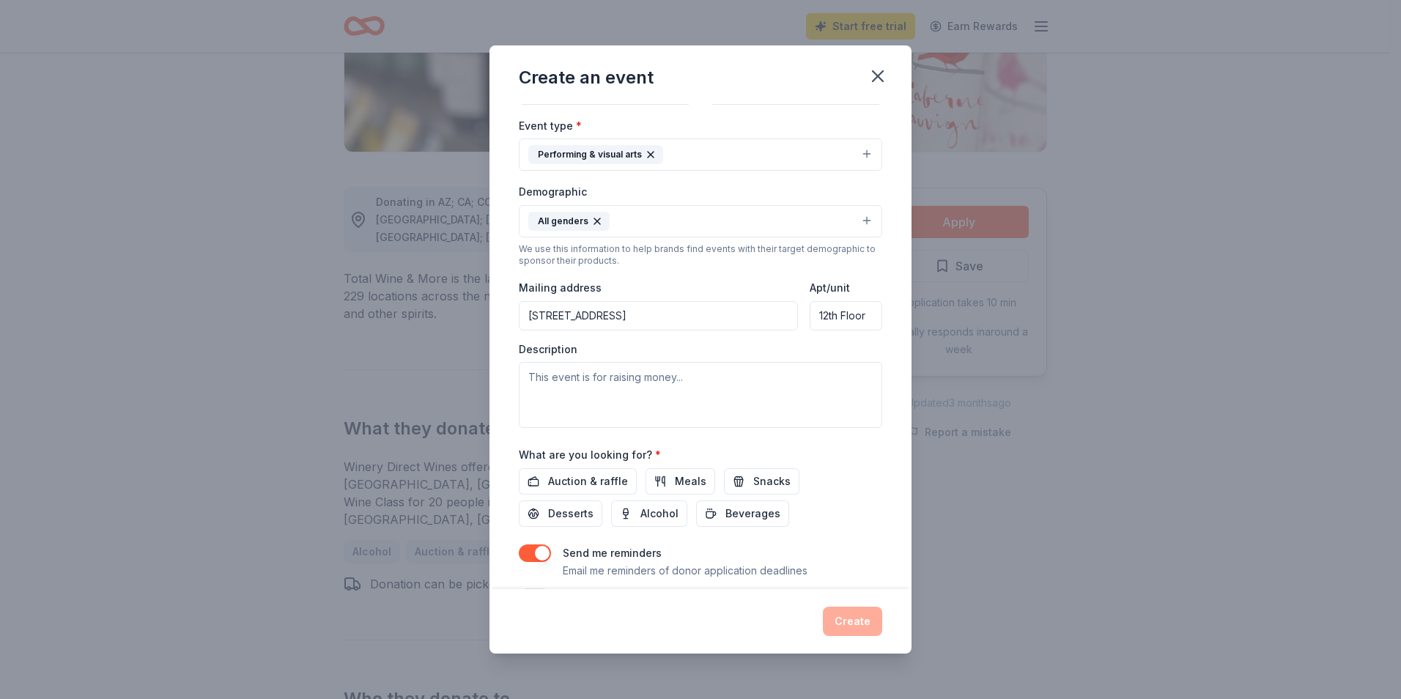
scroll to position [191, 0]
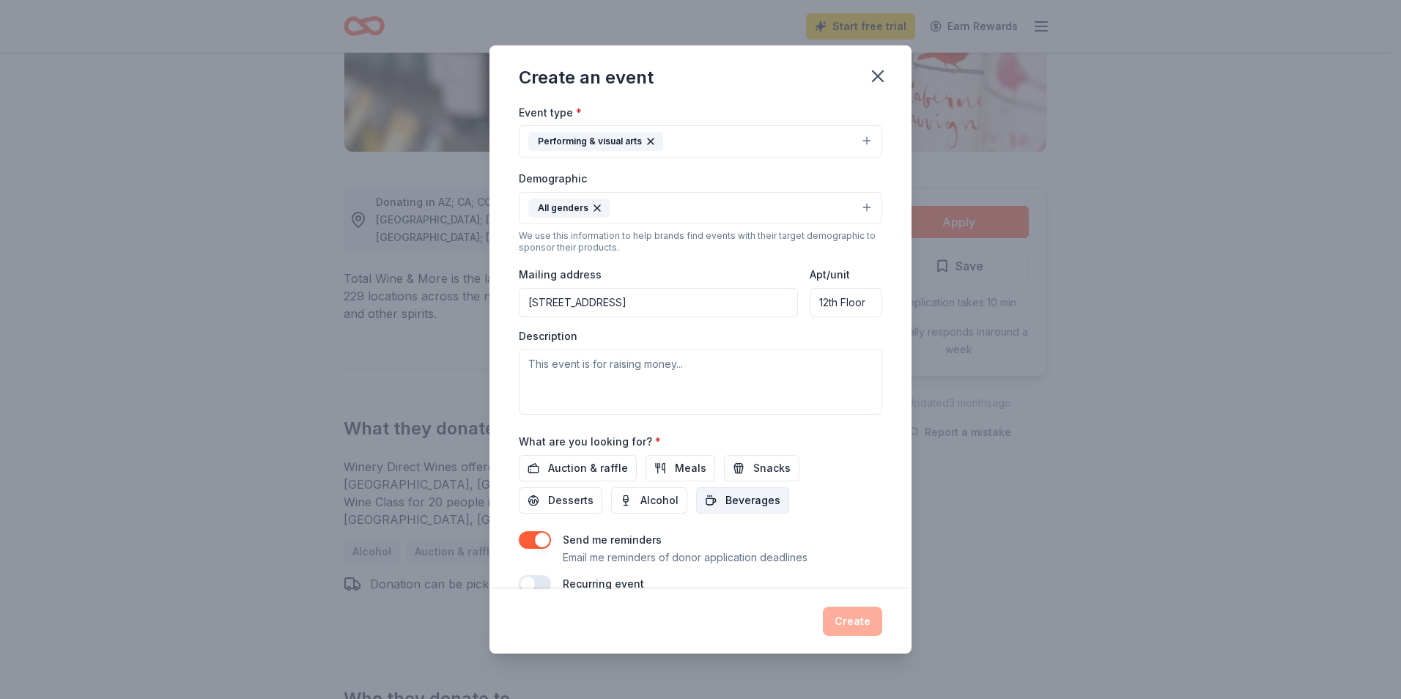
click at [766, 497] on span "Beverages" at bounding box center [752, 501] width 55 height 18
click at [650, 505] on span "Alcohol" at bounding box center [659, 501] width 38 height 18
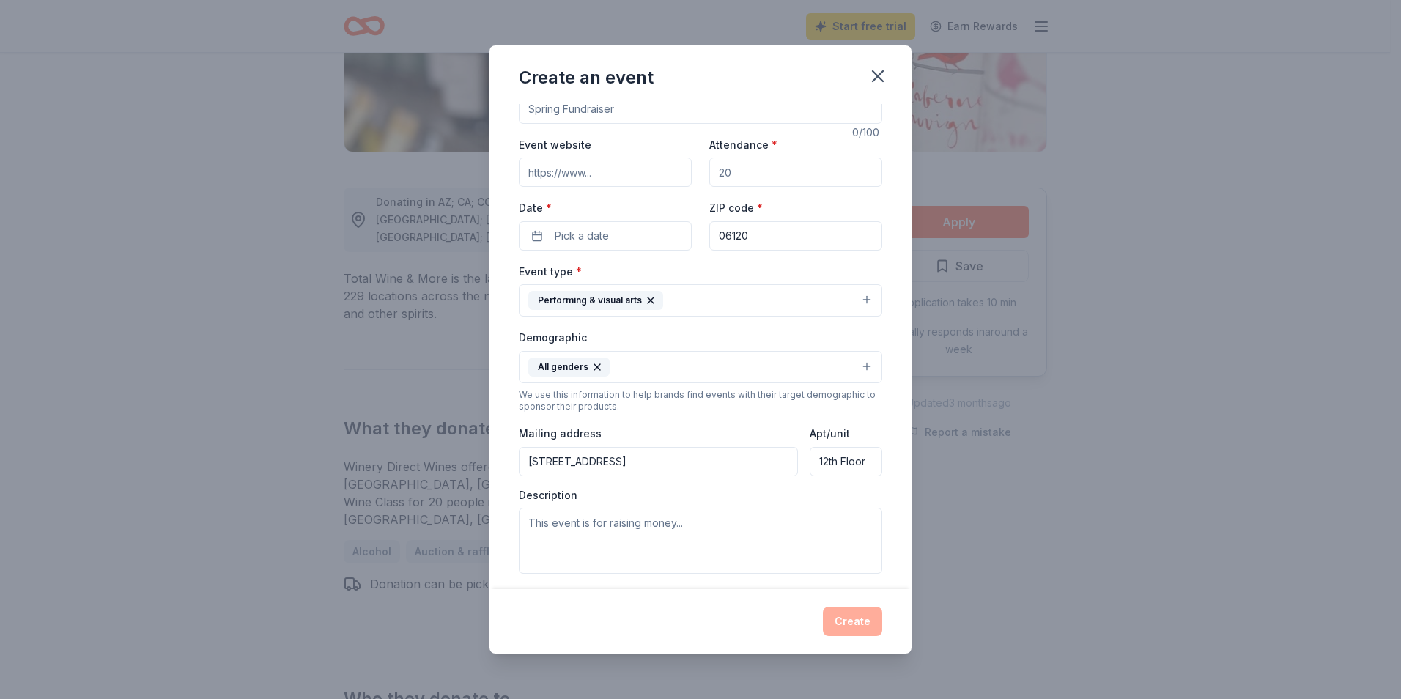
scroll to position [0, 0]
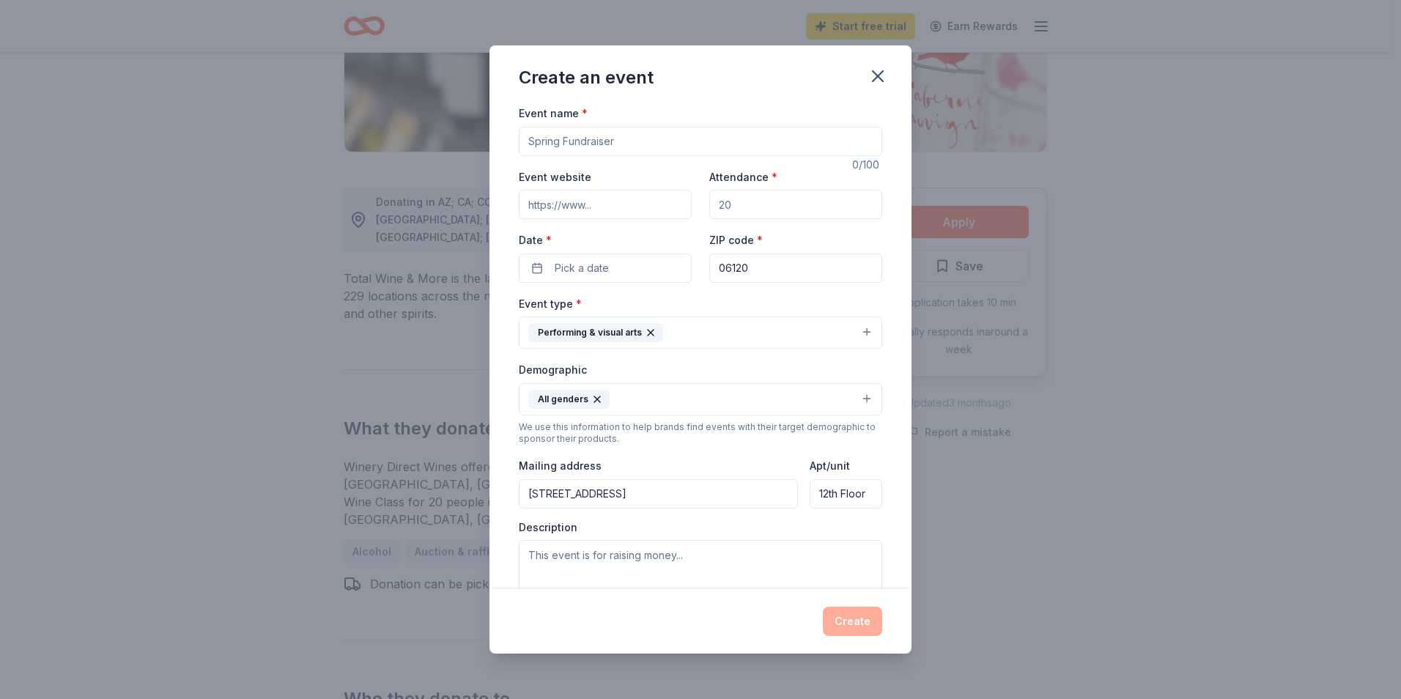
drag, startPoint x: 633, startPoint y: 144, endPoint x: 392, endPoint y: 152, distance: 241.2
click at [392, 152] on div "Create an event Event name * 0 /100 Event website Attendance * Date * Pick a da…" at bounding box center [700, 349] width 1401 height 699
drag, startPoint x: 692, startPoint y: 140, endPoint x: 647, endPoint y: 144, distance: 44.9
click at [651, 144] on input "The ARt" at bounding box center [700, 141] width 363 height 29
drag, startPoint x: 640, startPoint y: 148, endPoint x: 482, endPoint y: 144, distance: 157.6
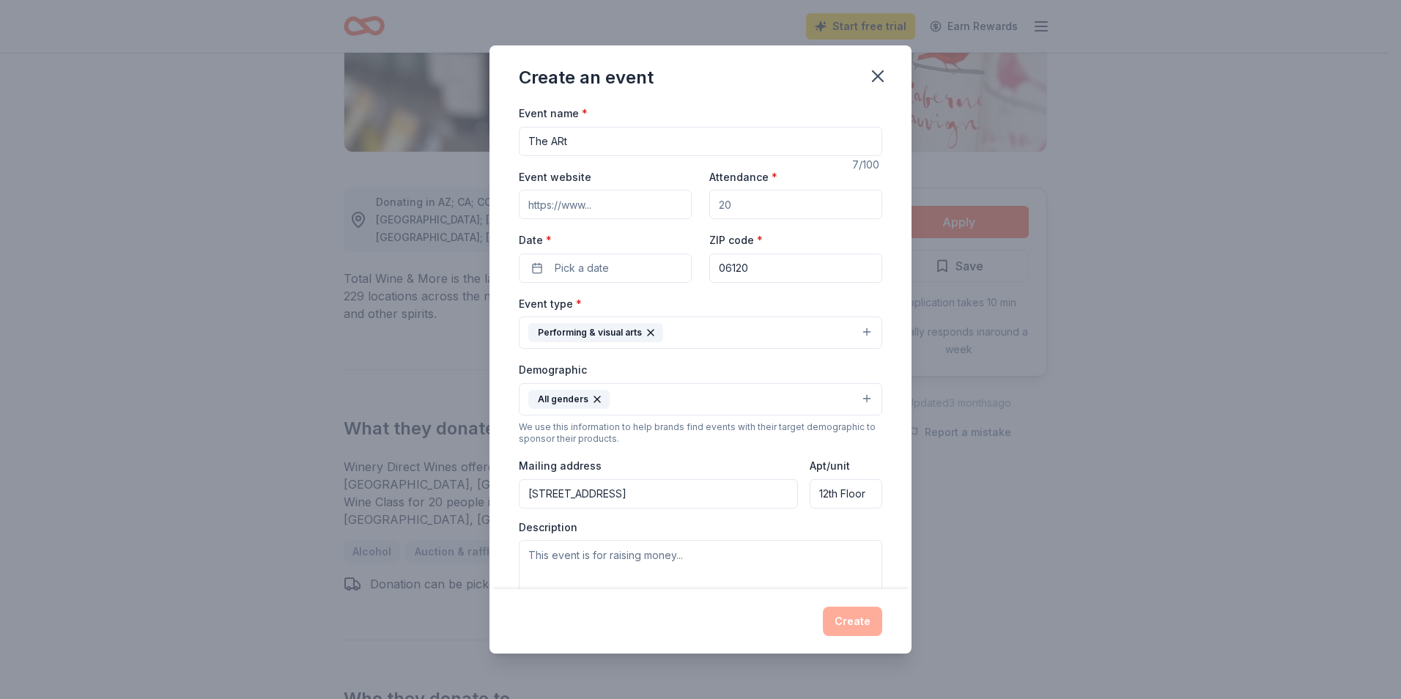
click at [484, 144] on div "Create an event Event name * The ARt 7 /100 Event website Attendance * Date * P…" at bounding box center [700, 349] width 1401 height 699
type input "The Art of Connection"
click at [605, 207] on input "Event website" at bounding box center [605, 204] width 173 height 29
type input "letsgoarts.org"
drag, startPoint x: 755, startPoint y: 213, endPoint x: 690, endPoint y: 202, distance: 65.4
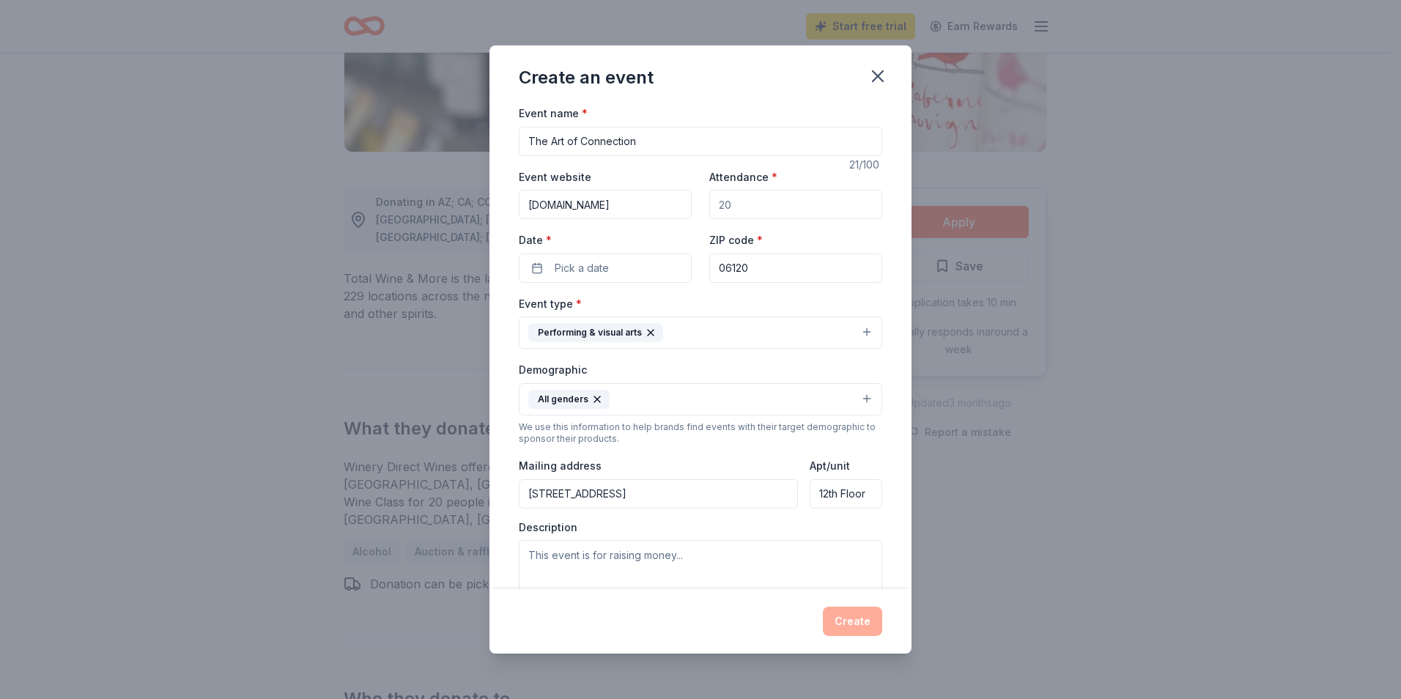
click at [690, 202] on div "Event website letsgoarts.org Attendance * Date * Pick a date ZIP code * 06120" at bounding box center [700, 225] width 363 height 115
type input "100"
click at [571, 271] on span "Pick a date" at bounding box center [582, 268] width 54 height 18
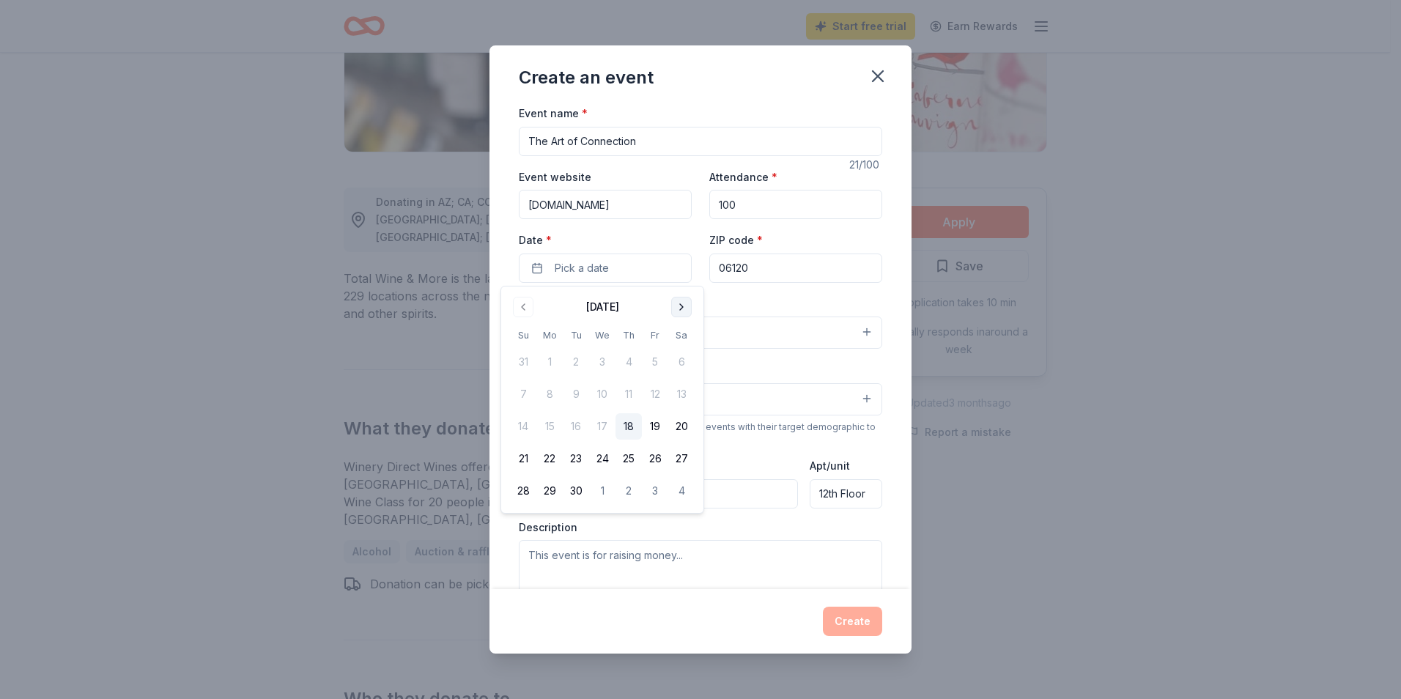
click at [681, 306] on button "Go to next month" at bounding box center [681, 307] width 21 height 21
click at [600, 429] on button "12" at bounding box center [602, 426] width 26 height 26
click at [766, 277] on input "06120" at bounding box center [795, 268] width 173 height 29
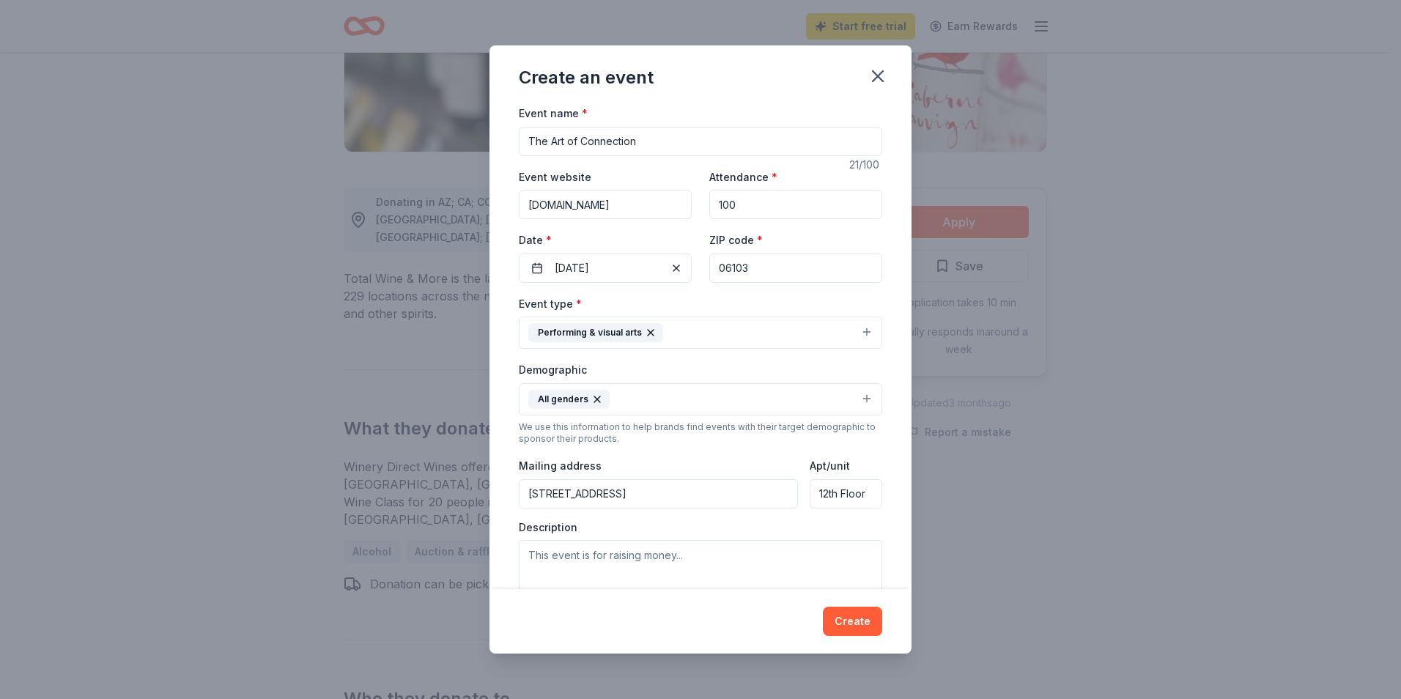
type input "06103"
click at [694, 365] on div "Demographic All genders" at bounding box center [700, 388] width 363 height 55
click at [861, 404] on button "All genders" at bounding box center [700, 399] width 363 height 32
click at [883, 324] on div "Event name * The Art of Connection 21 /100 Event website letsgoarts.org Attenda…" at bounding box center [700, 346] width 422 height 485
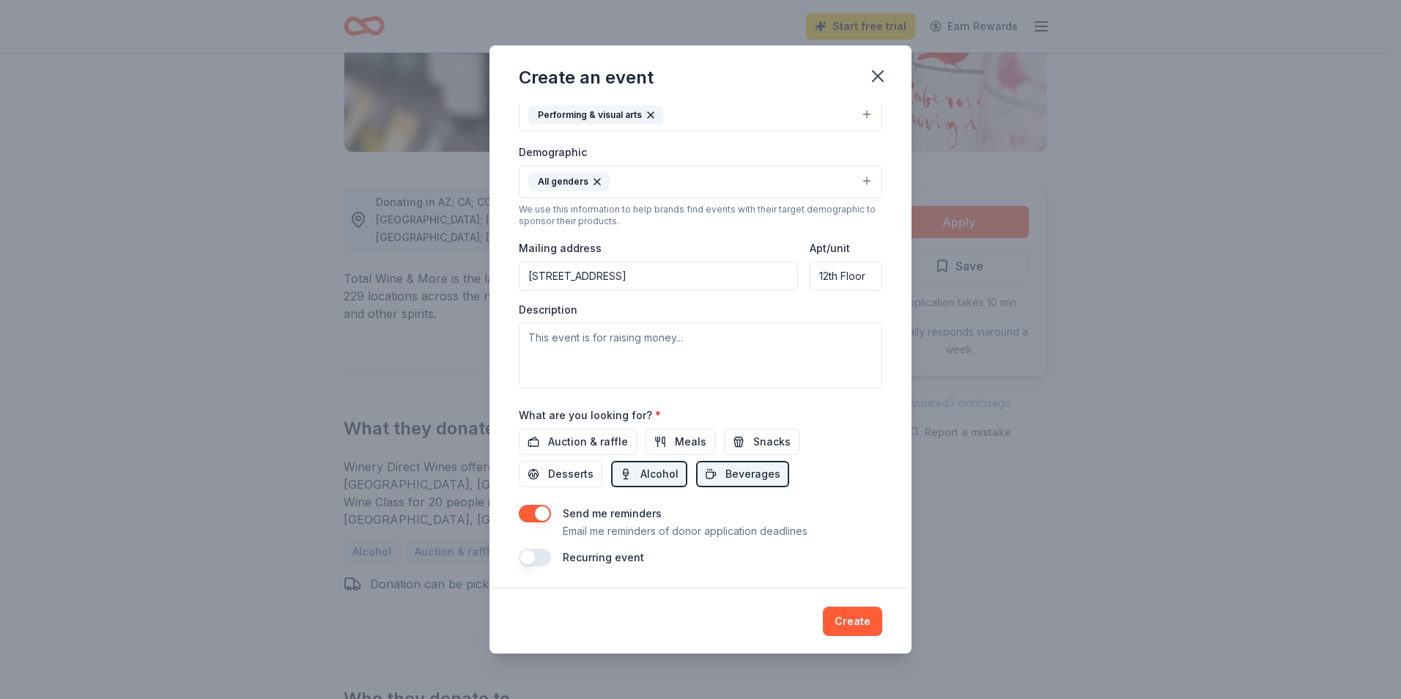
scroll to position [218, 0]
click at [618, 338] on textarea at bounding box center [700, 355] width 363 height 66
paste textarea "Greater Hartford Arts Council for an intimate evening that brings together comm…"
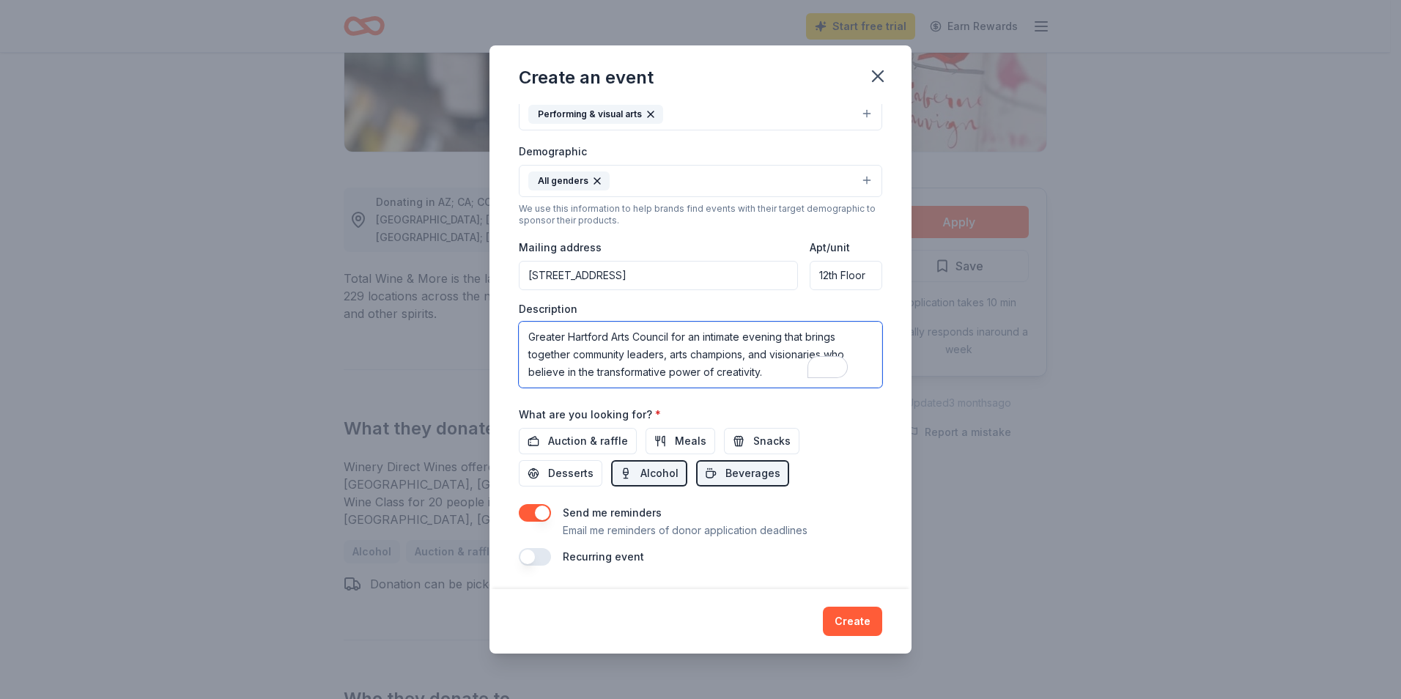
scroll to position [0, 0]
click at [525, 333] on textarea "Greater Hartford Arts Council for an intimate evening that brings together comm…" at bounding box center [700, 355] width 363 height 66
click at [701, 364] on span "is hosting" at bounding box center [722, 359] width 56 height 15
click at [810, 358] on textarea "The Greater Hartford Arts Council is hosting an intimate evening that brings to…" at bounding box center [700, 355] width 363 height 66
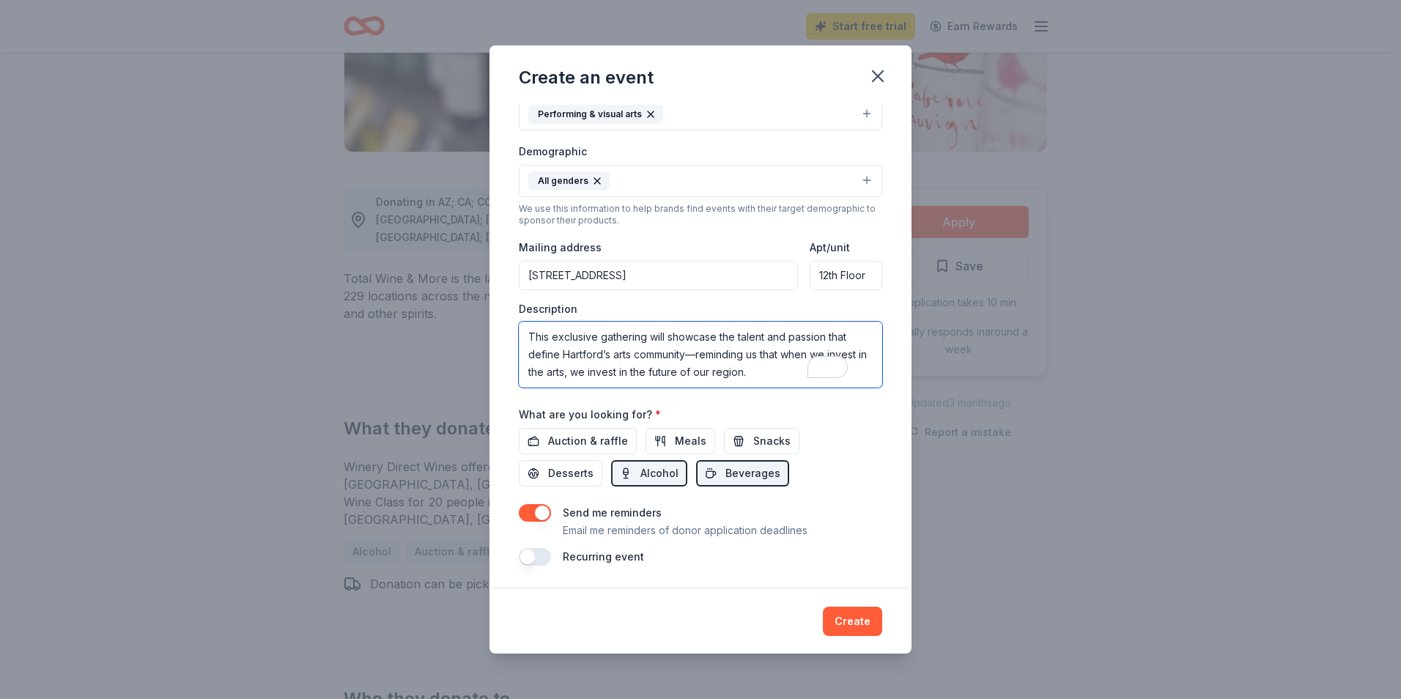
type textarea "The Greater Hartford Arts Council is hosting an intimate evening that brings to…"
click at [872, 440] on div "Event name * The Art of Connection 21 /100 Event website letsgoarts.org Attenda…" at bounding box center [700, 346] width 422 height 485
click at [852, 625] on button "Create" at bounding box center [852, 621] width 59 height 29
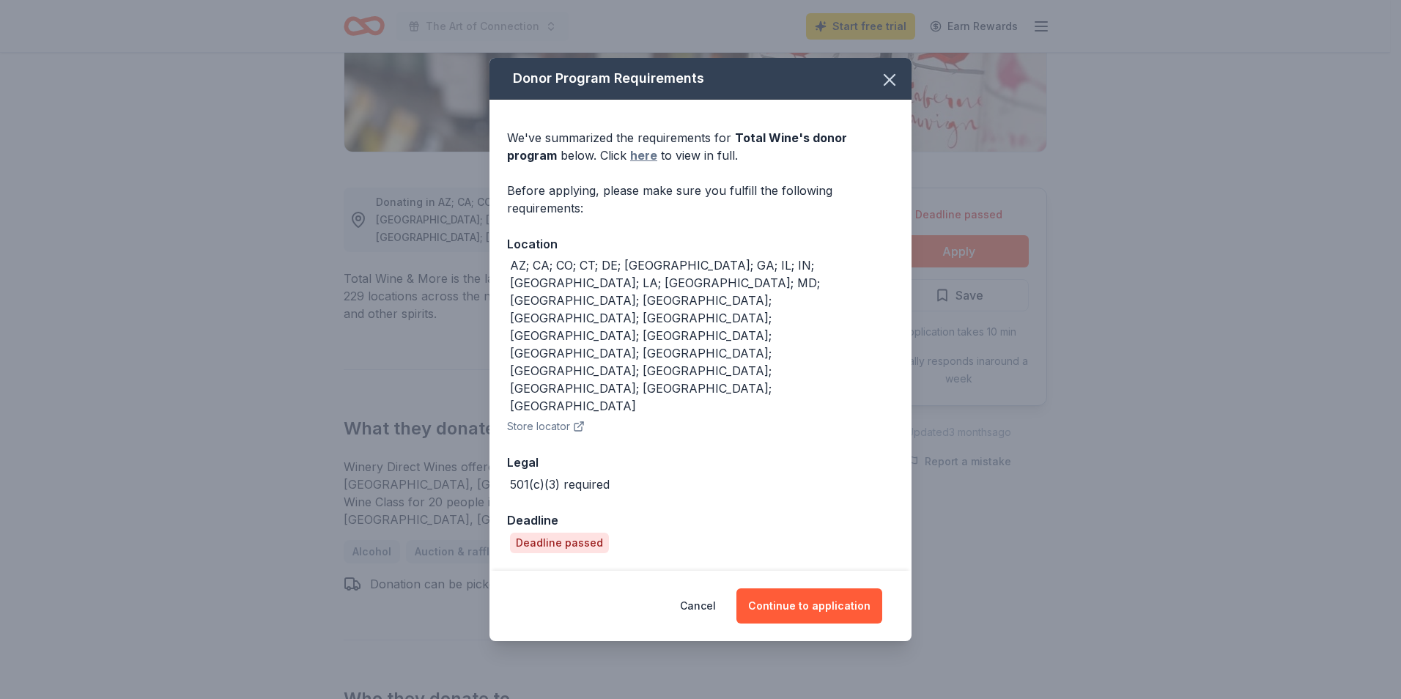
click at [630, 164] on link "here" at bounding box center [643, 156] width 27 height 18
click at [893, 90] on icon "button" at bounding box center [889, 80] width 21 height 21
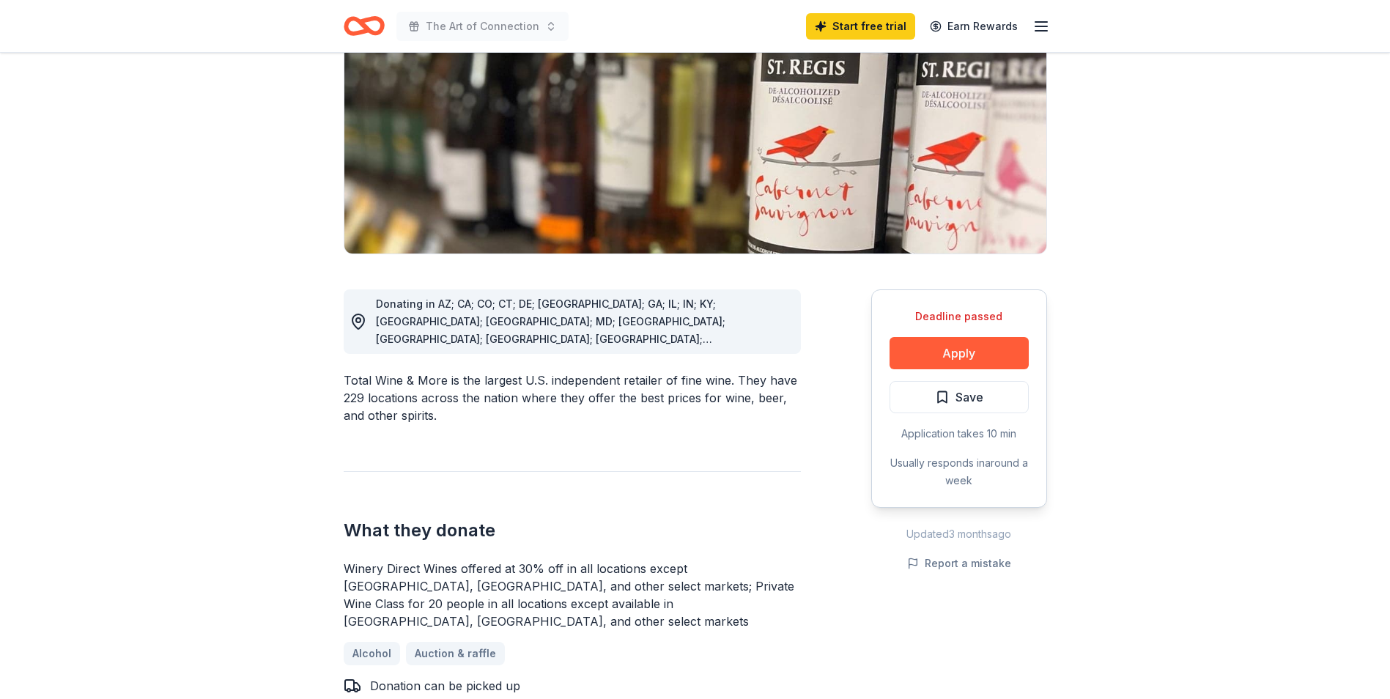
scroll to position [147, 0]
